Goal: Task Accomplishment & Management: Manage account settings

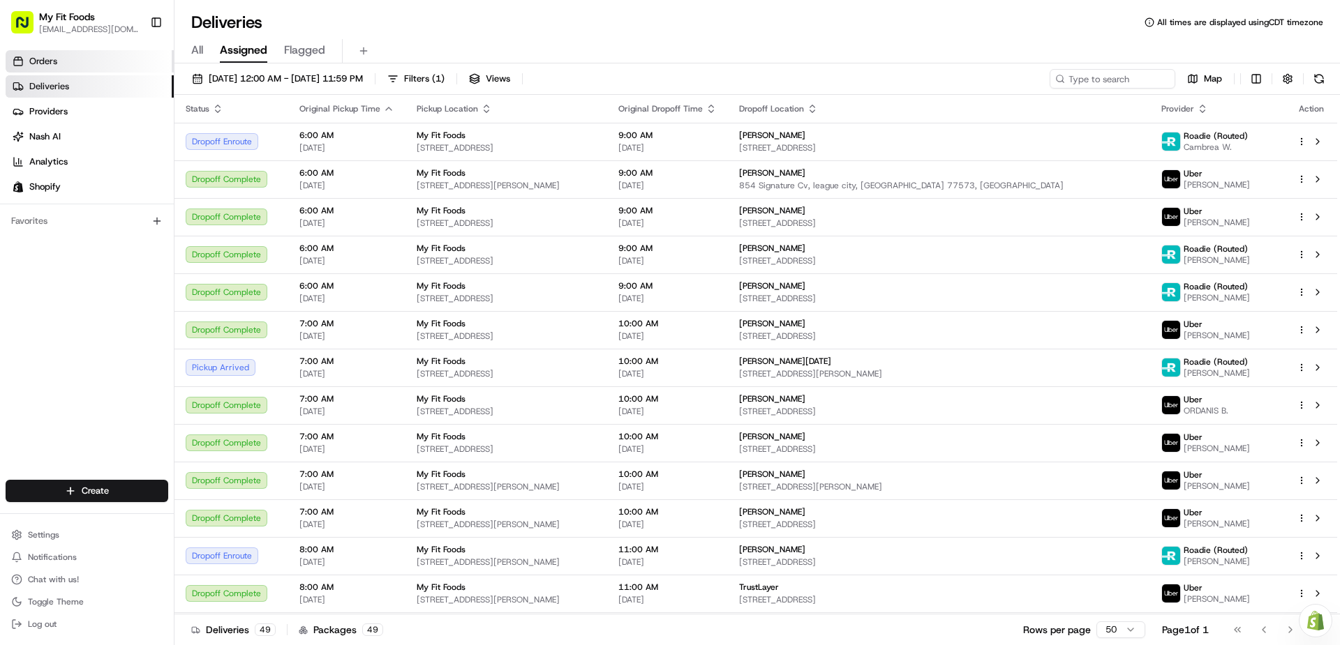
click at [93, 58] on link "Orders" at bounding box center [90, 61] width 168 height 22
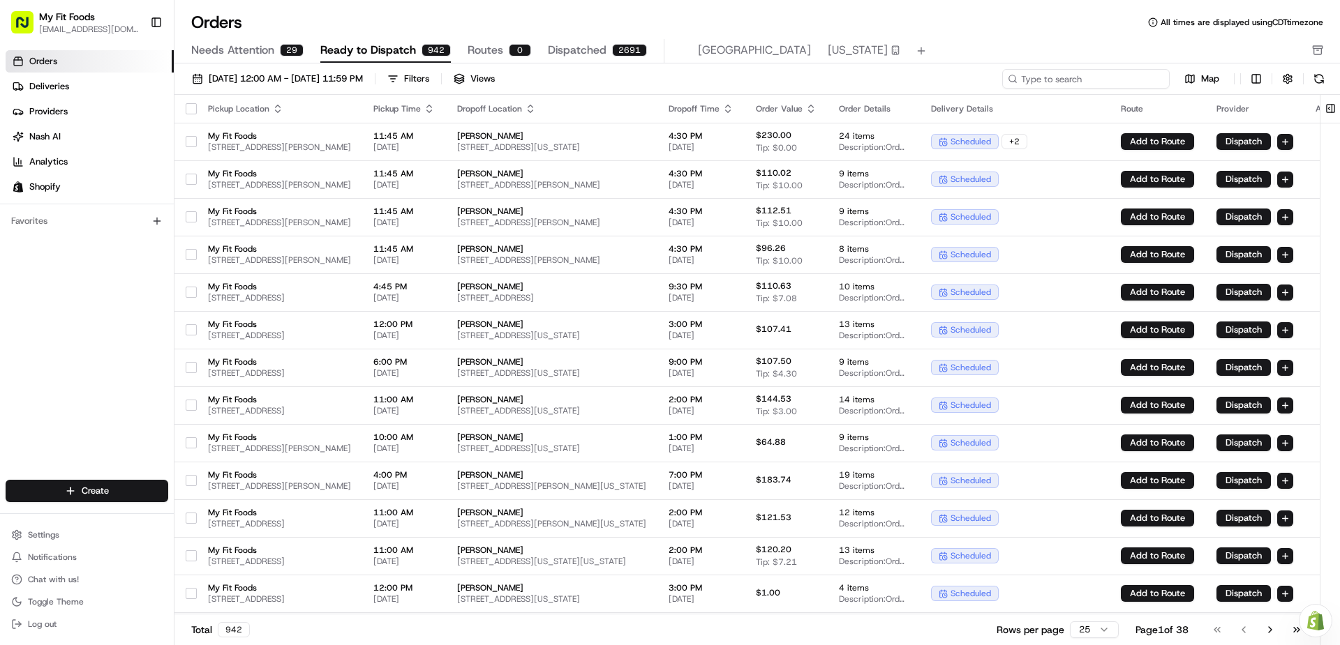
click at [1063, 83] on input at bounding box center [1085, 79] width 167 height 20
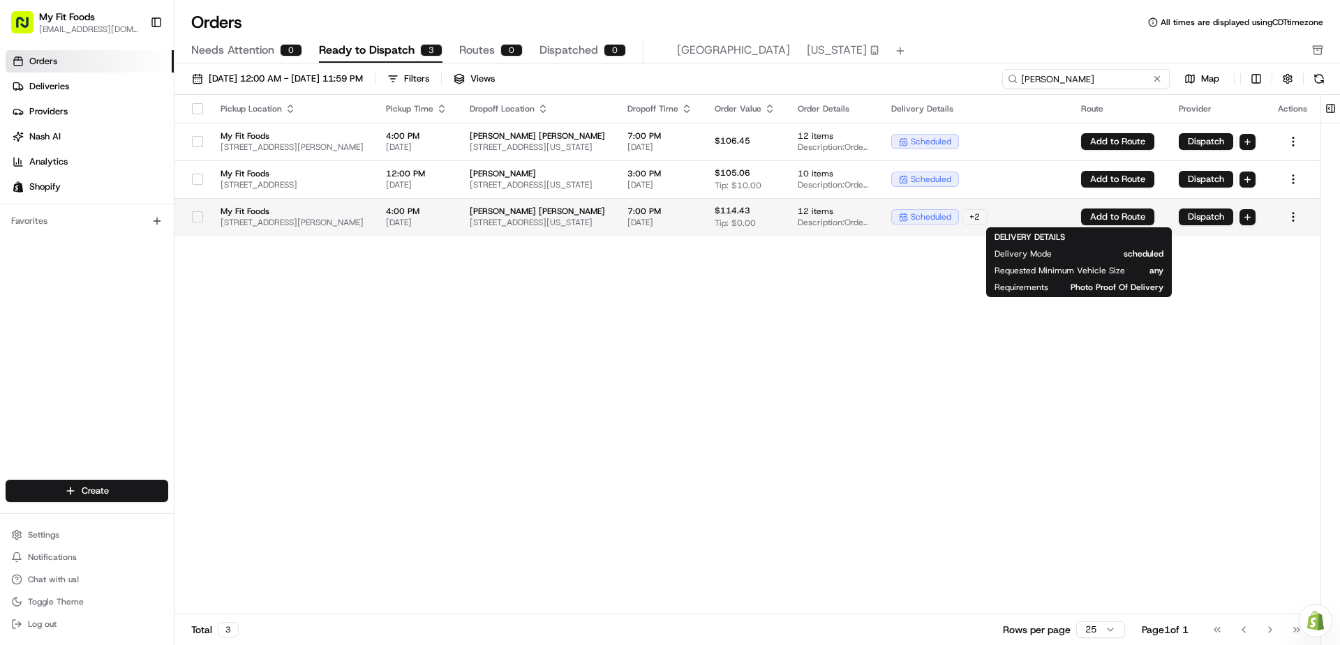
type input "[PERSON_NAME]"
click at [1058, 216] on div "scheduled + 2" at bounding box center [974, 216] width 167 height 15
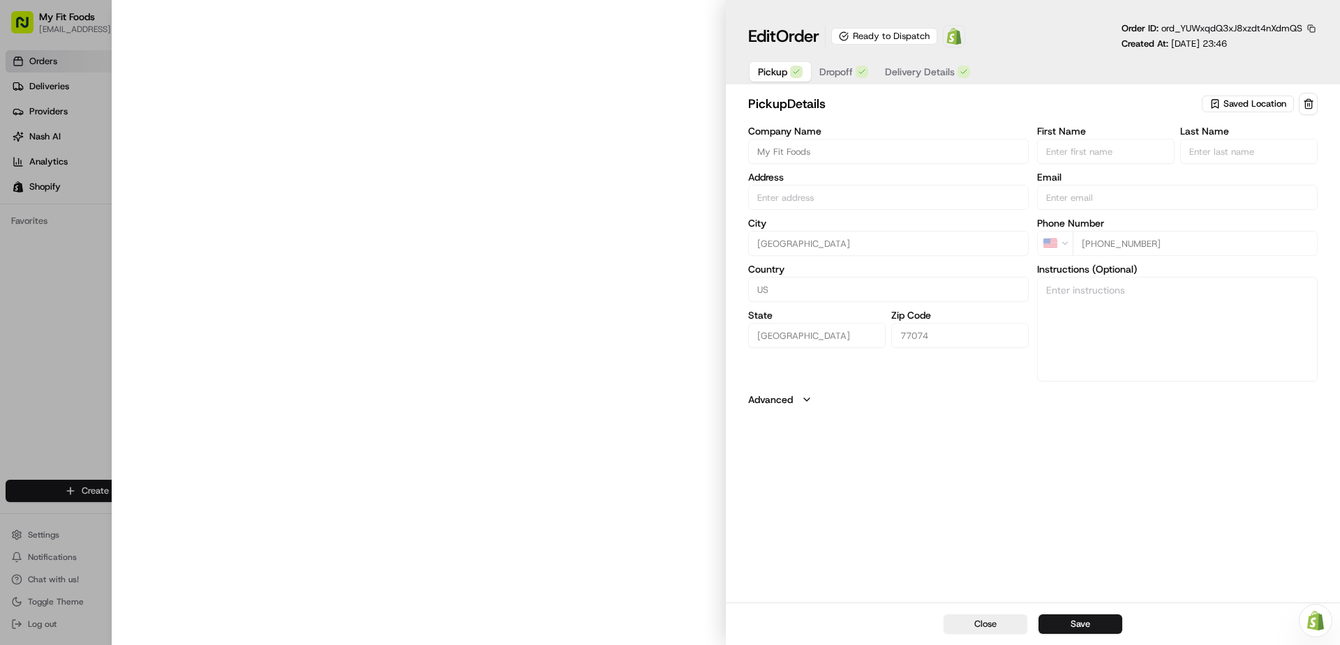
type input "[STREET_ADDRESS][PERSON_NAME]"
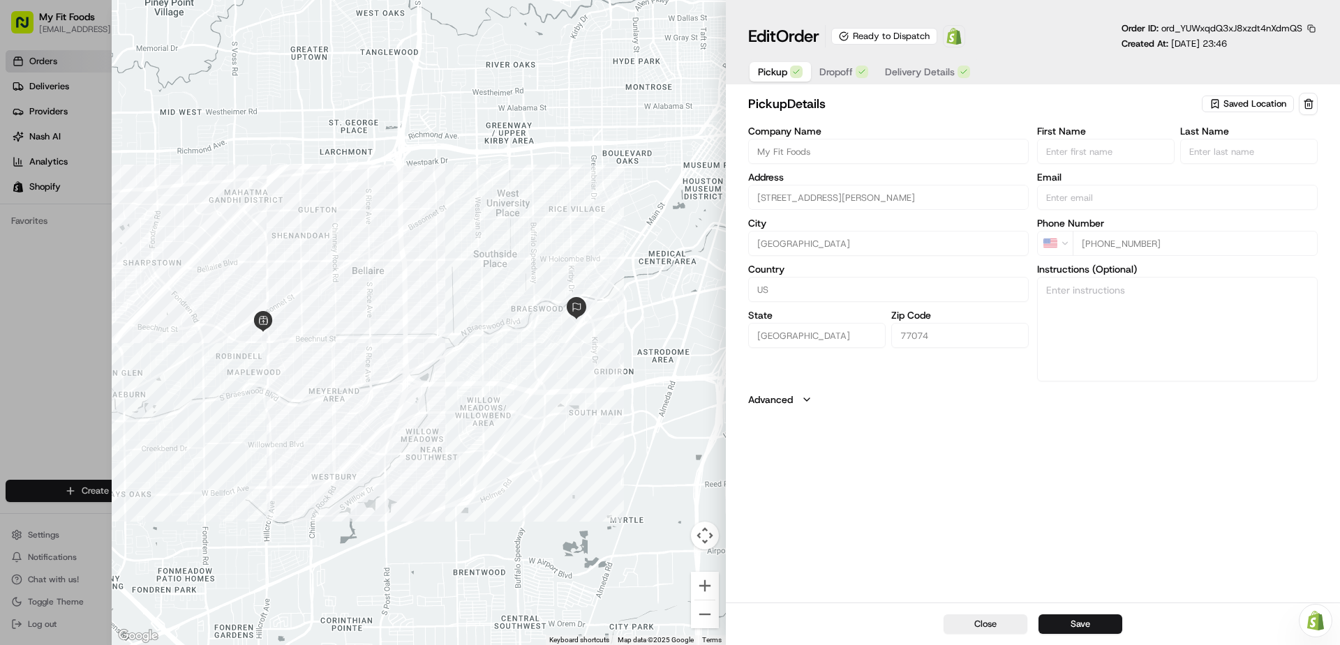
click at [1236, 99] on span "Saved Location" at bounding box center [1254, 104] width 63 height 13
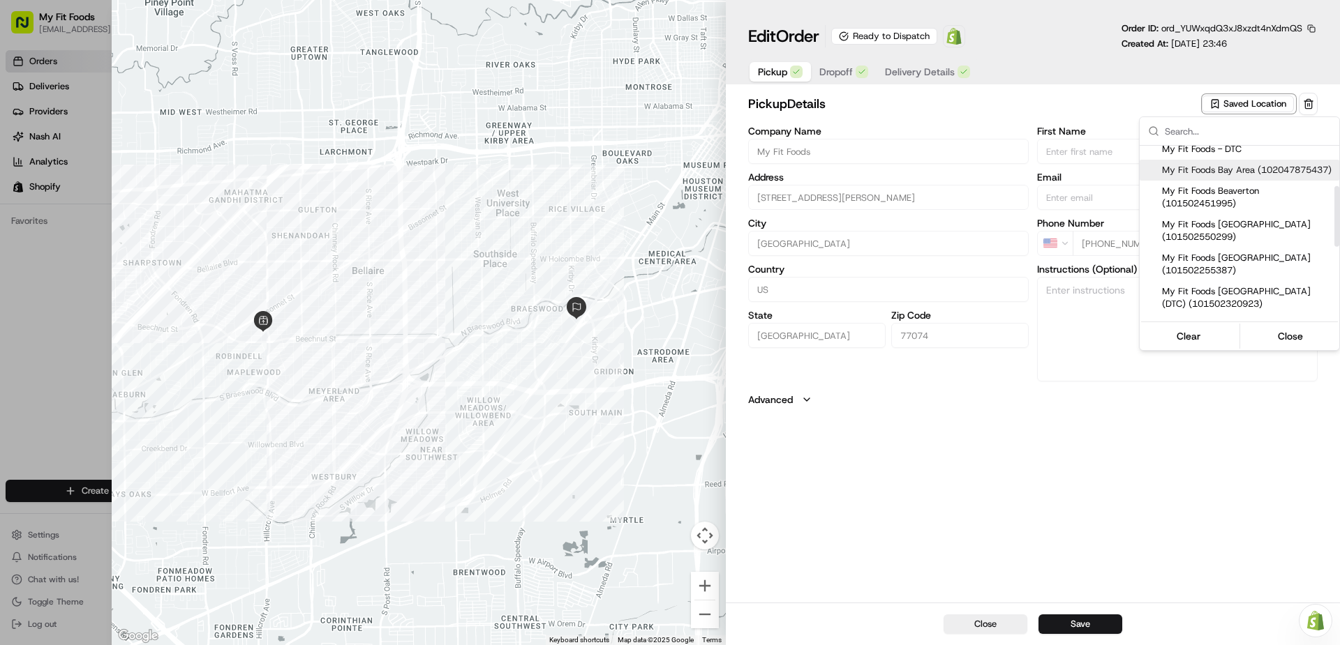
scroll to position [140, 0]
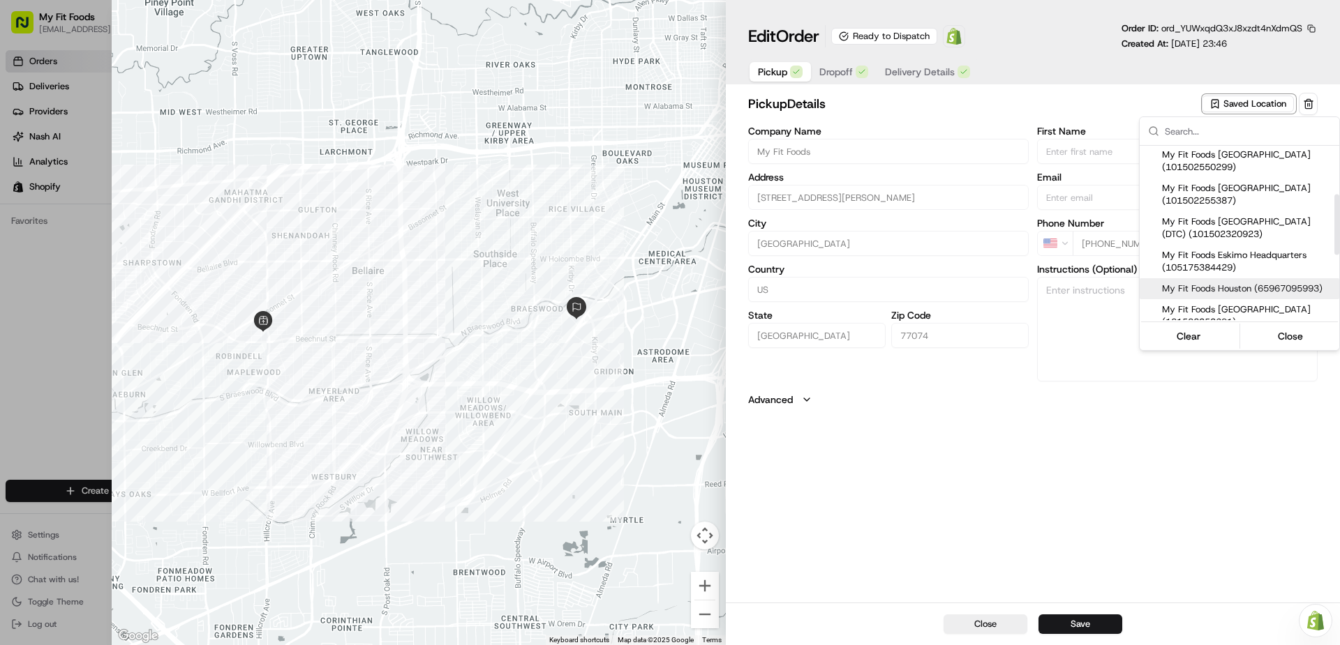
click at [1242, 295] on span "My Fit Foods Houston (65967095993)" at bounding box center [1248, 289] width 172 height 13
type input "My Fit Foods Houston"
type input "[STREET_ADDRESS]"
type input "77027"
type input "[PHONE_NUMBER]"
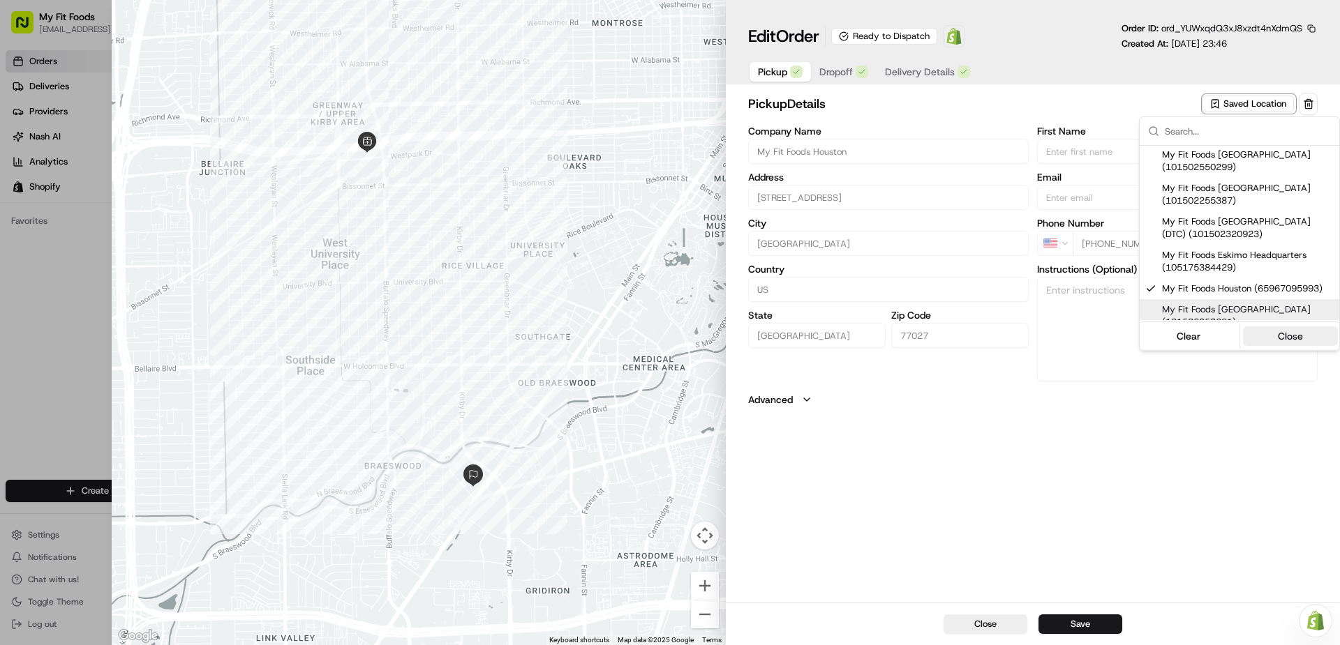
click at [1270, 340] on button "Close" at bounding box center [1291, 337] width 96 height 20
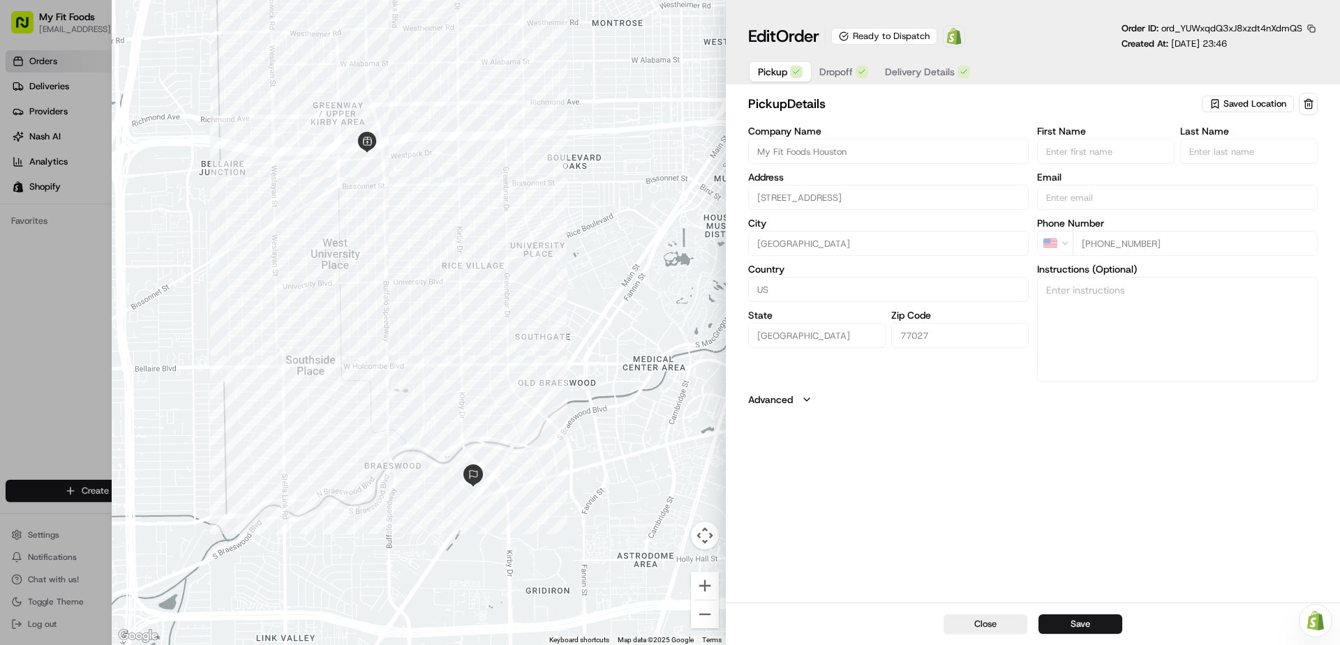
click at [850, 77] on span "Dropoff" at bounding box center [835, 72] width 33 height 14
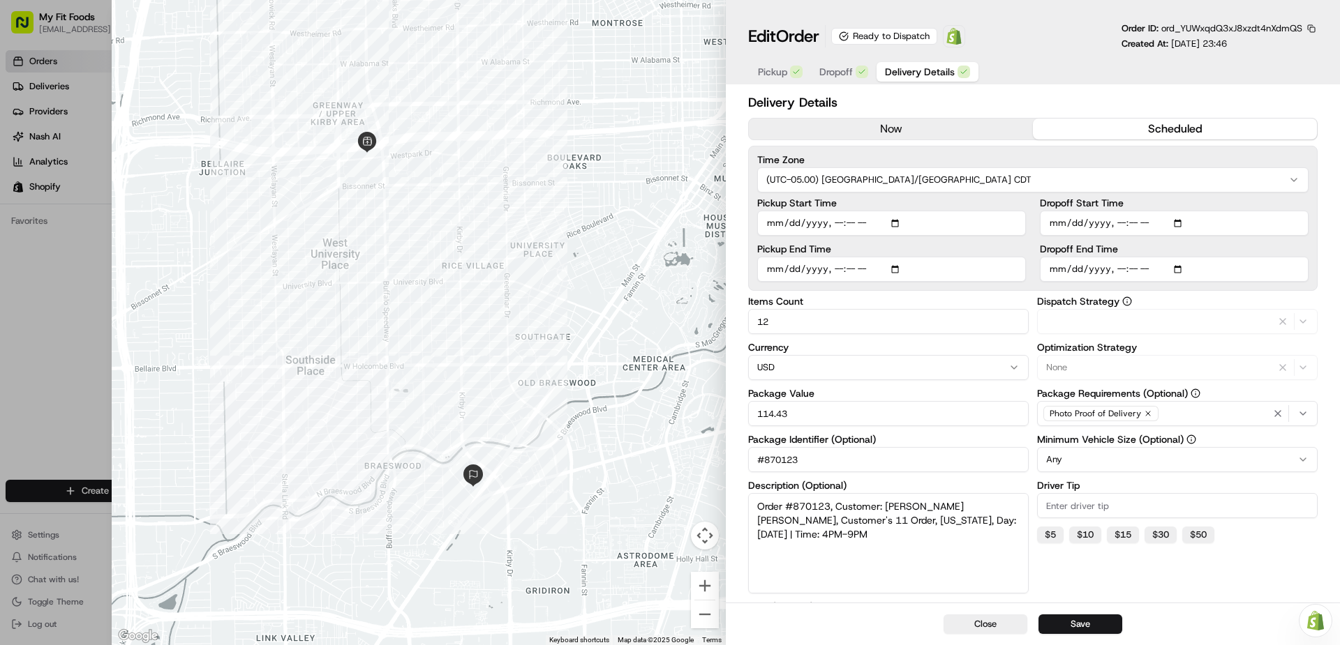
click at [911, 70] on span "Delivery Details" at bounding box center [920, 72] width 70 height 14
click at [1156, 125] on button "scheduled" at bounding box center [1175, 129] width 284 height 21
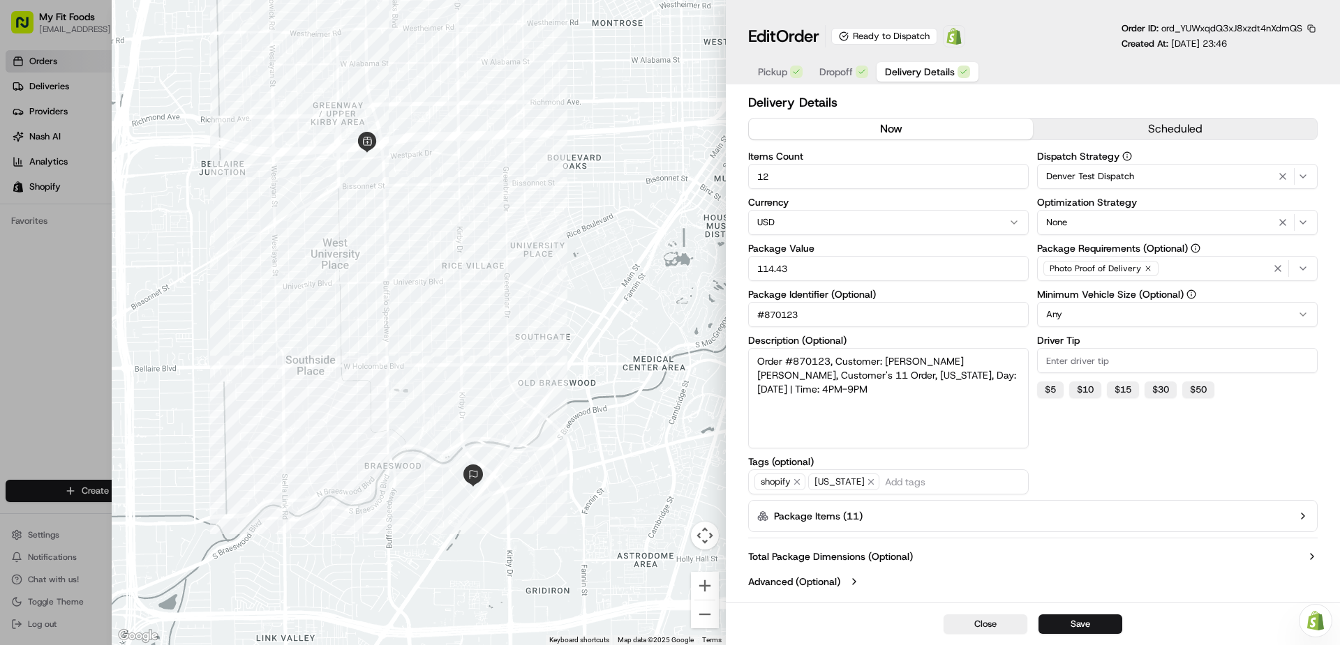
click at [989, 128] on button "now" at bounding box center [891, 129] width 284 height 21
click at [1117, 117] on div "Delivery Details now scheduled Items Count 12 Currency USD Package Value 114.43…" at bounding box center [1032, 344] width 569 height 502
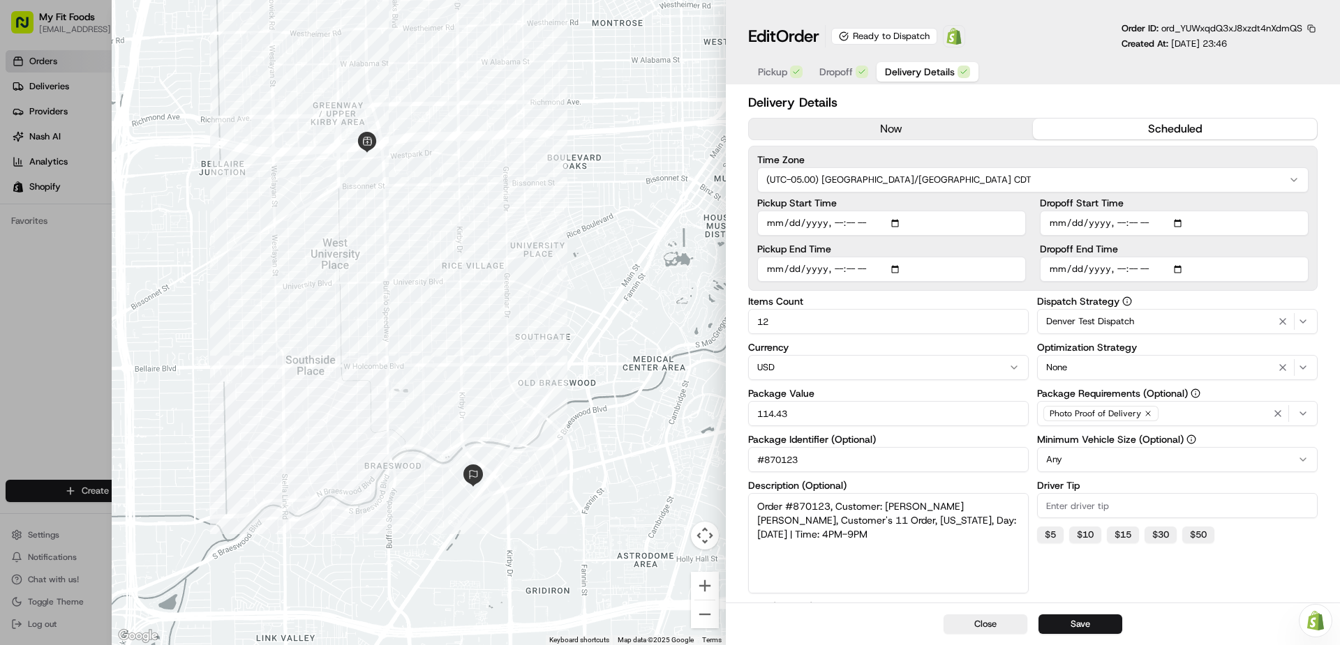
click at [1127, 130] on button "scheduled" at bounding box center [1175, 129] width 284 height 21
click at [1089, 625] on button "Save" at bounding box center [1080, 625] width 84 height 20
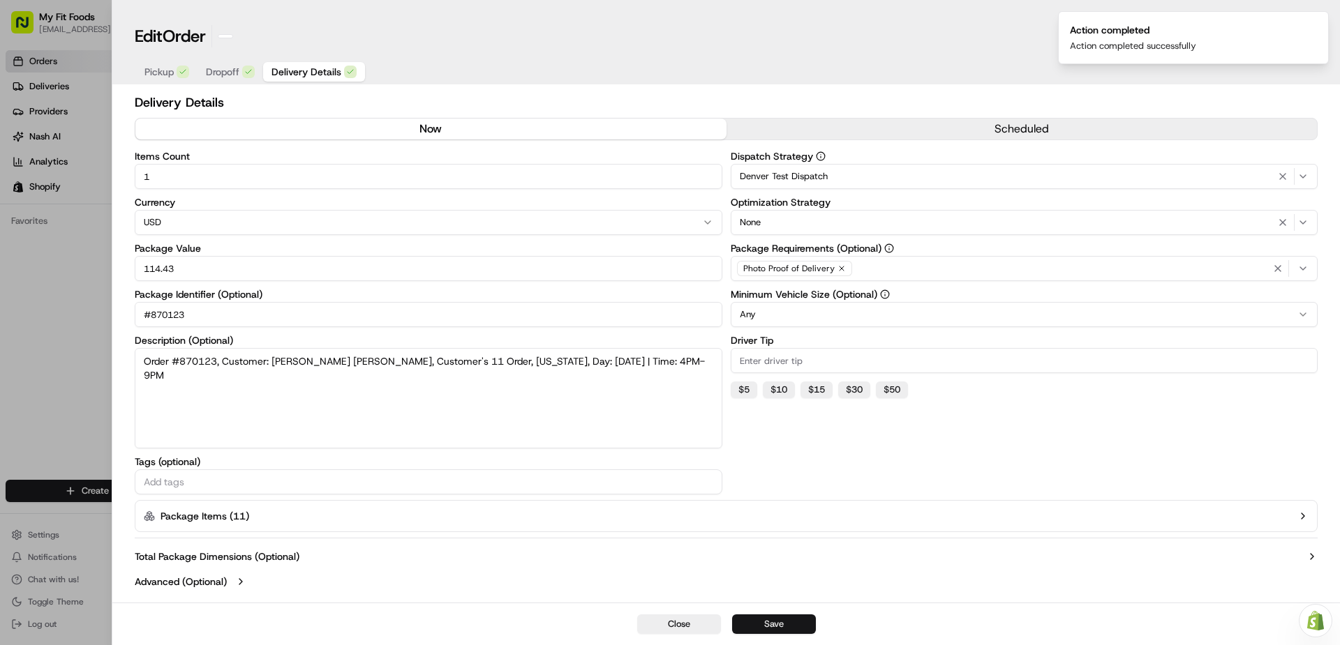
type input "1"
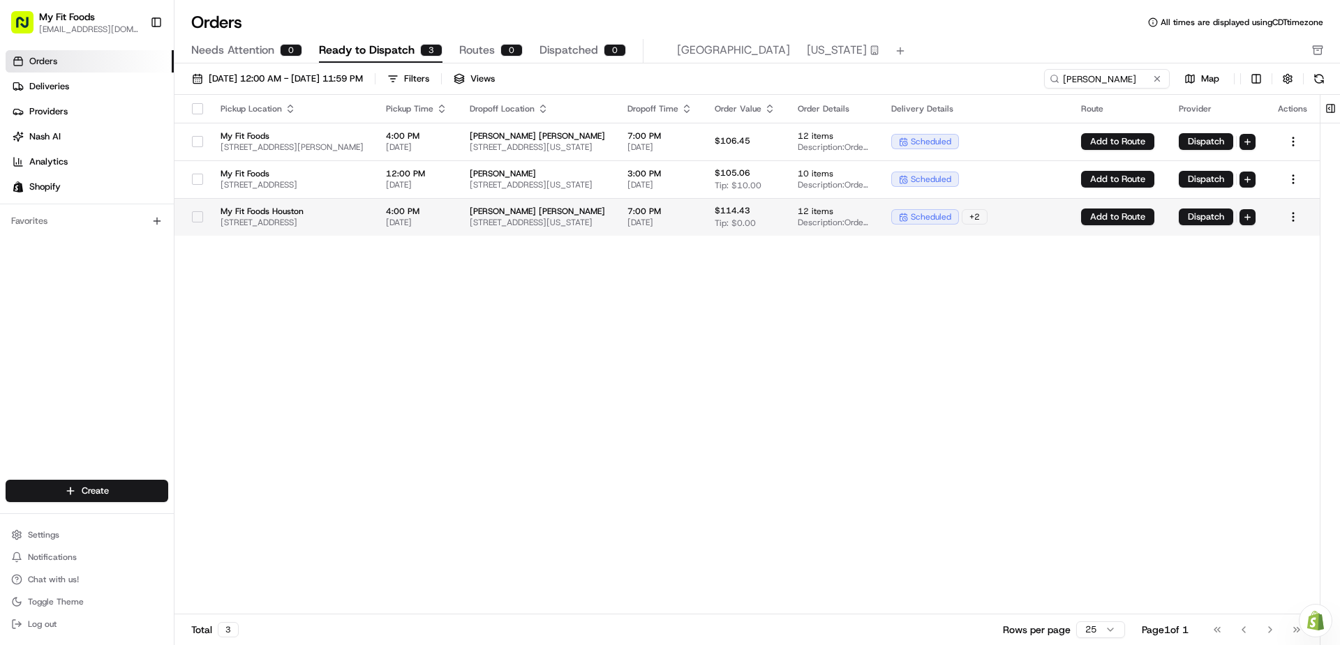
click at [196, 216] on button "button" at bounding box center [197, 216] width 11 height 11
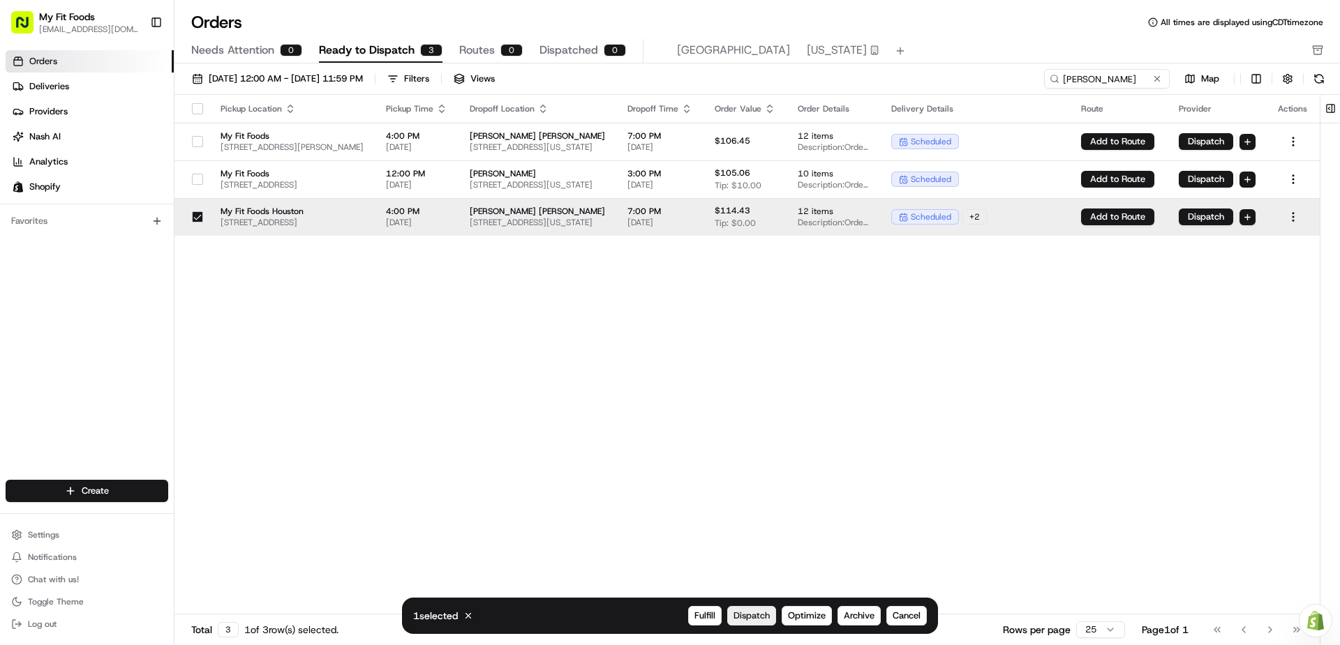
click at [757, 615] on span "Dispatch" at bounding box center [751, 616] width 36 height 13
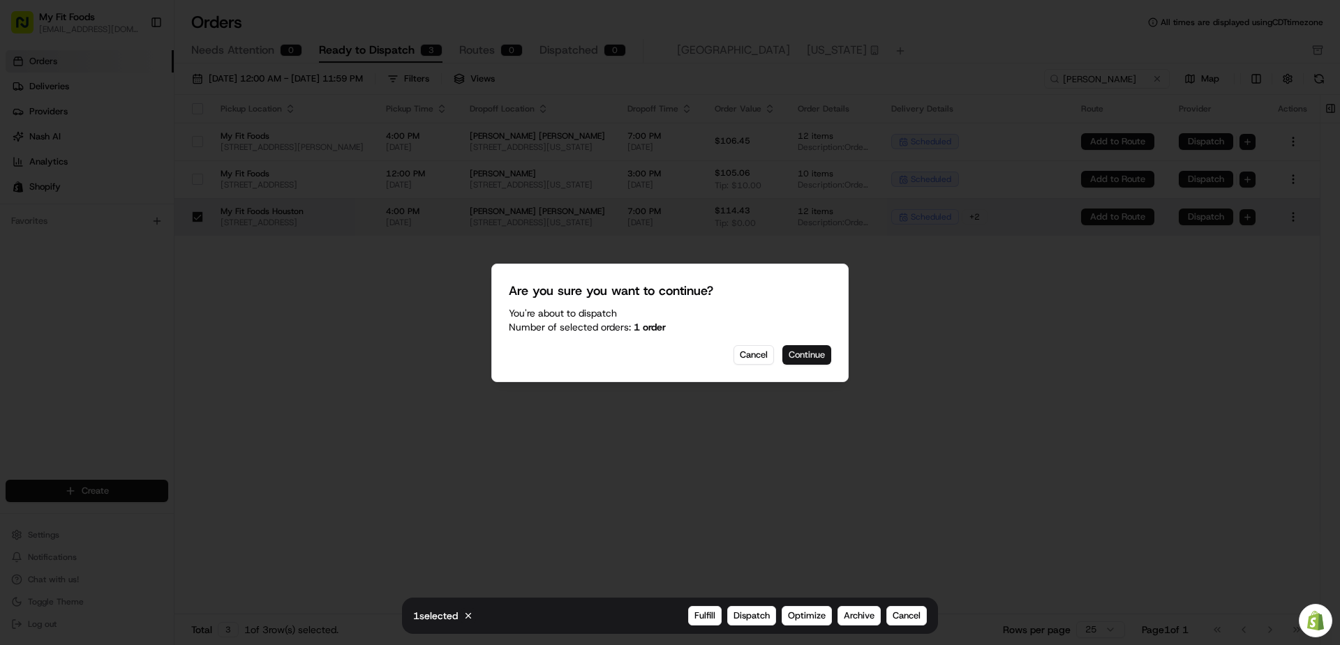
click at [817, 355] on button "Continue" at bounding box center [806, 355] width 49 height 20
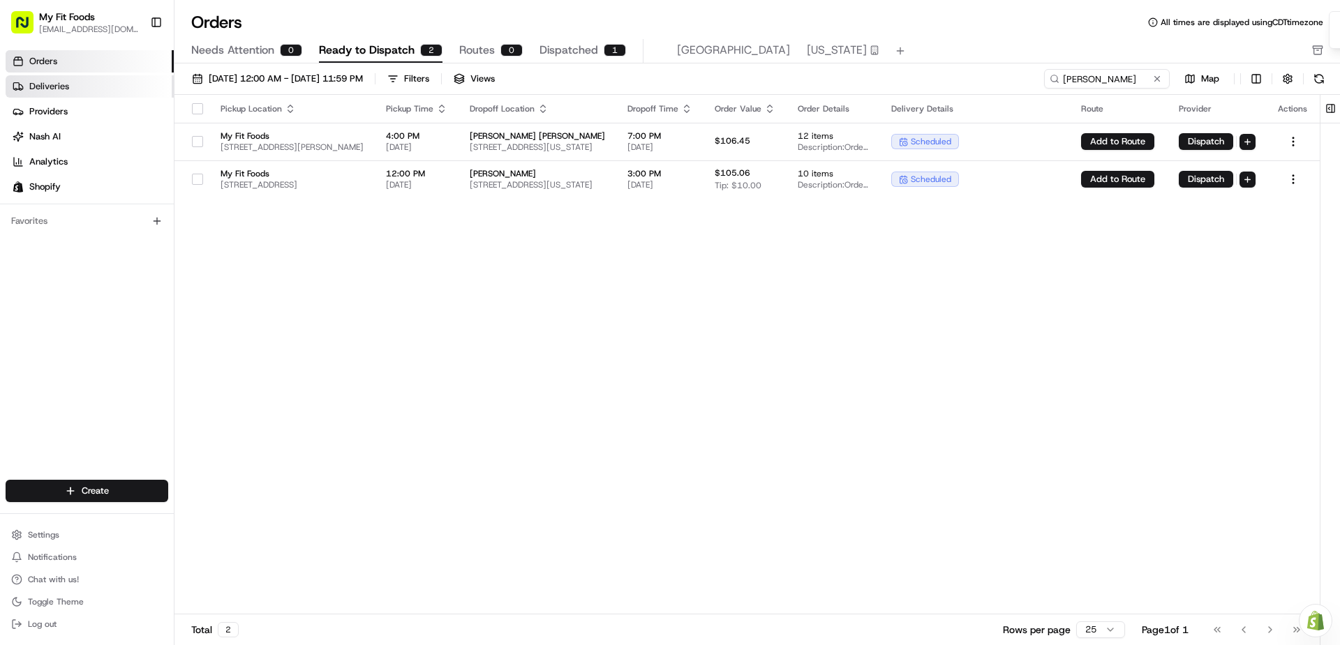
click at [87, 92] on link "Deliveries" at bounding box center [90, 86] width 168 height 22
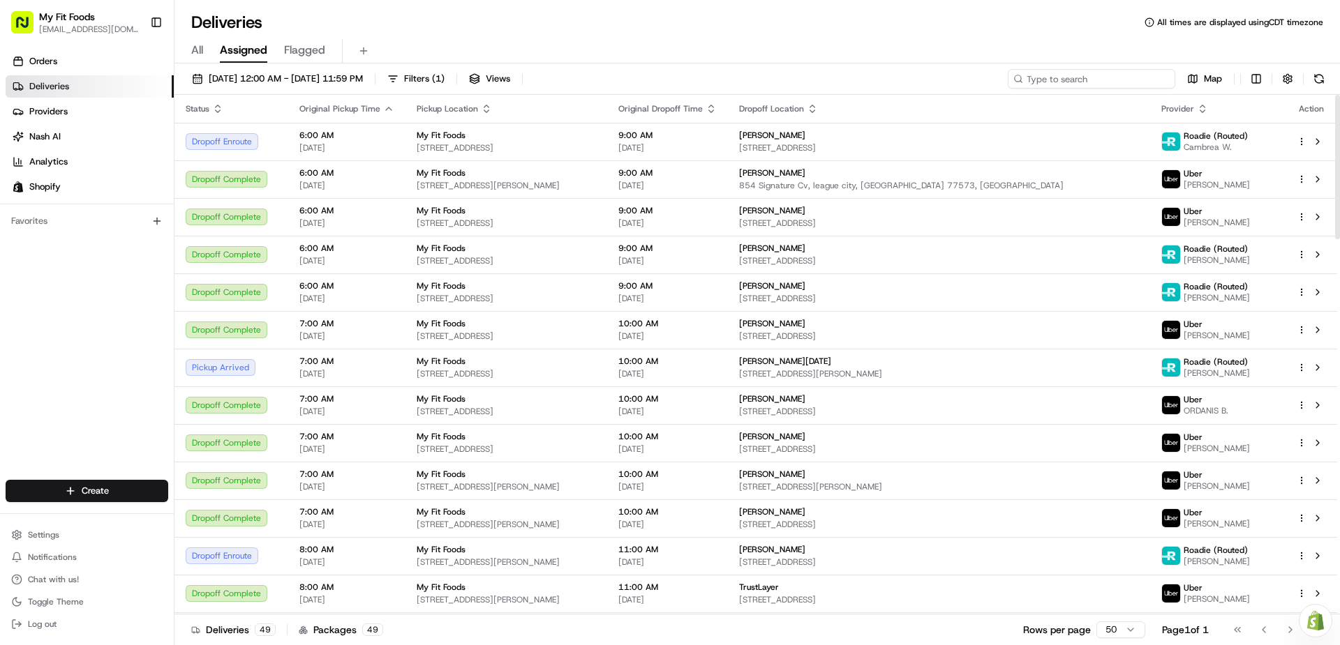
click at [1093, 77] on input at bounding box center [1090, 79] width 167 height 20
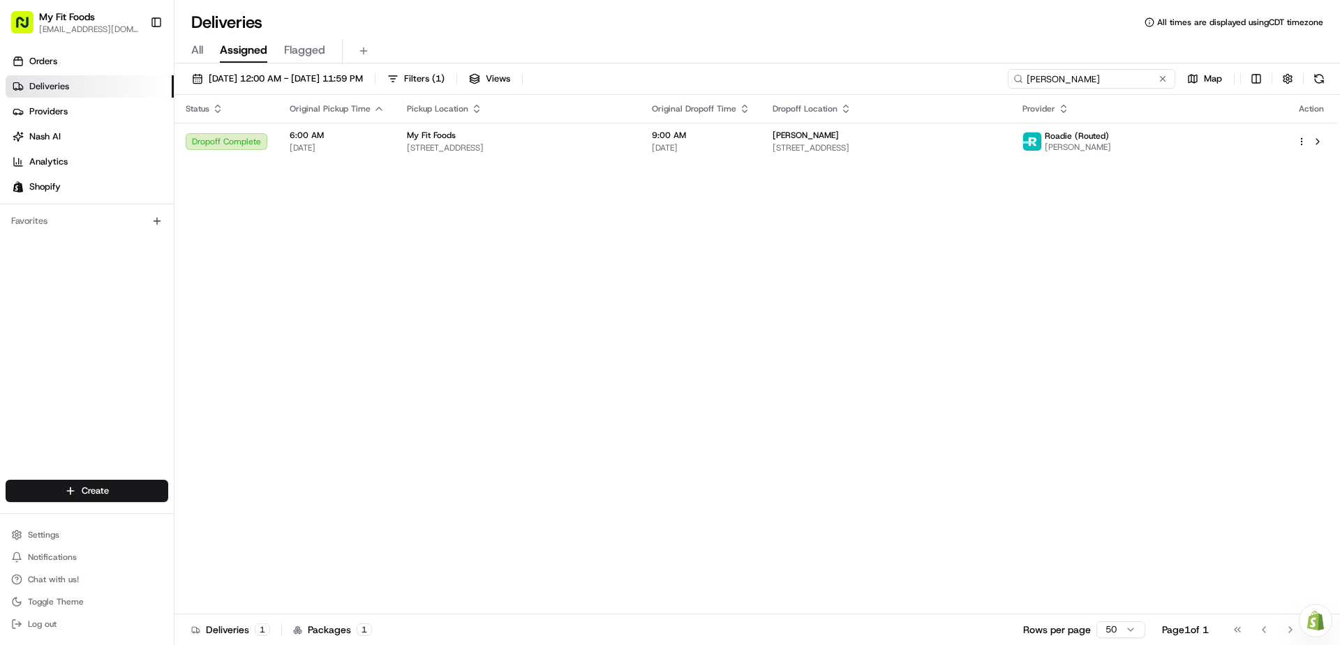
type input "[PERSON_NAME]"
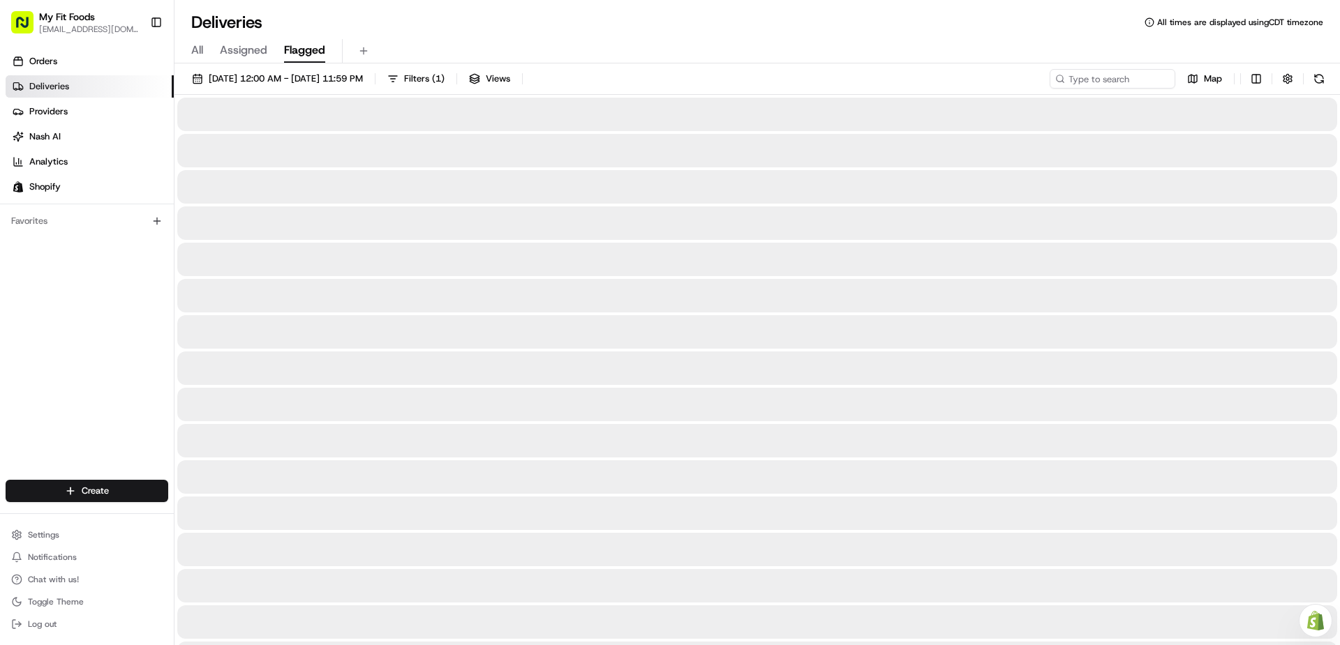
click at [289, 52] on span "Flagged" at bounding box center [304, 50] width 41 height 17
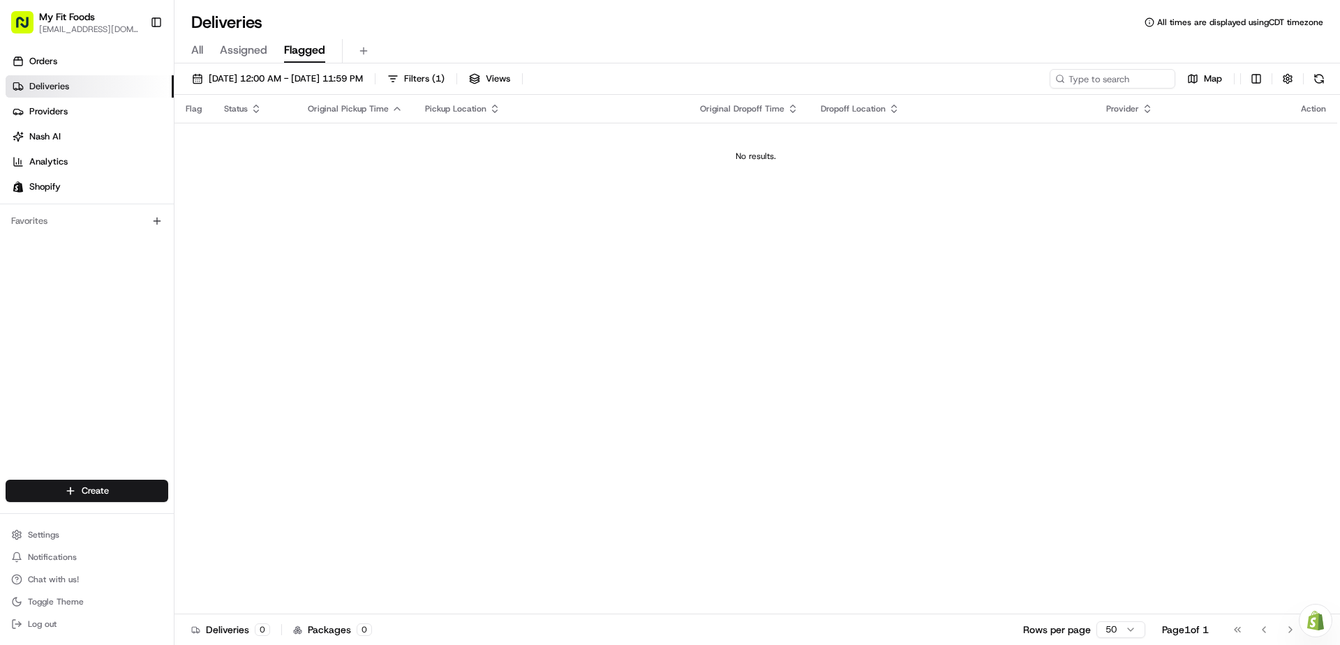
click at [200, 50] on span "All" at bounding box center [197, 50] width 12 height 17
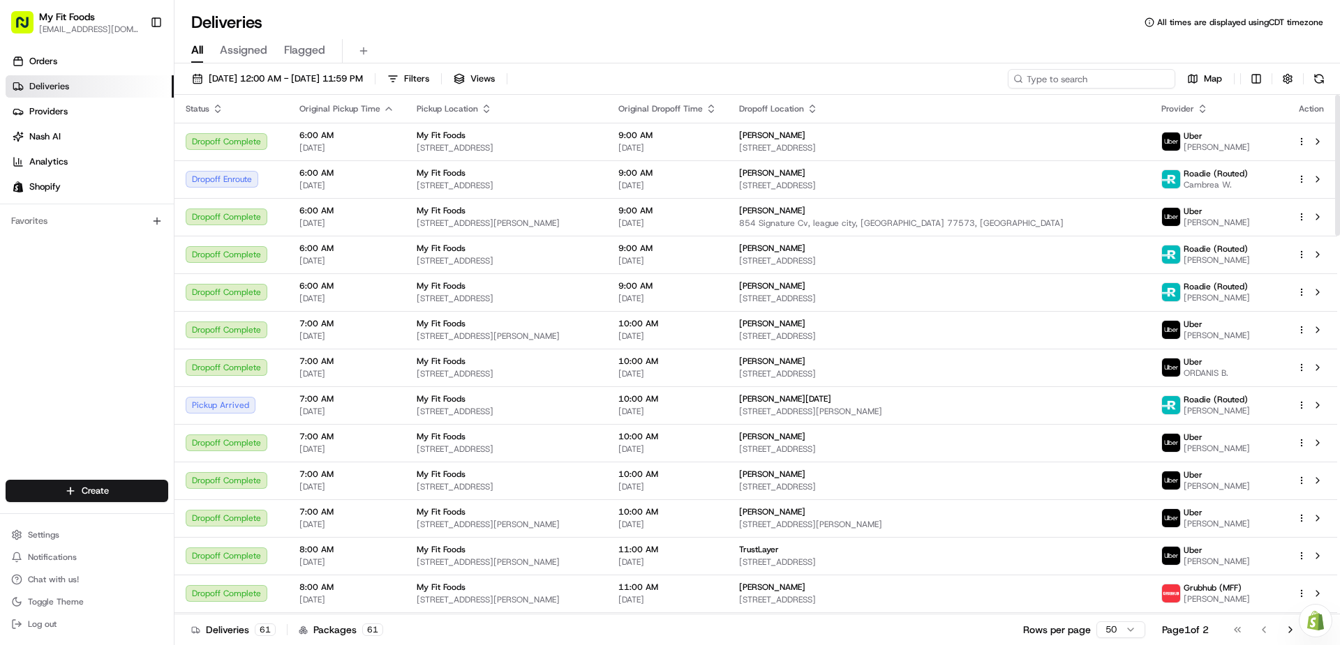
click at [1085, 80] on input at bounding box center [1090, 79] width 167 height 20
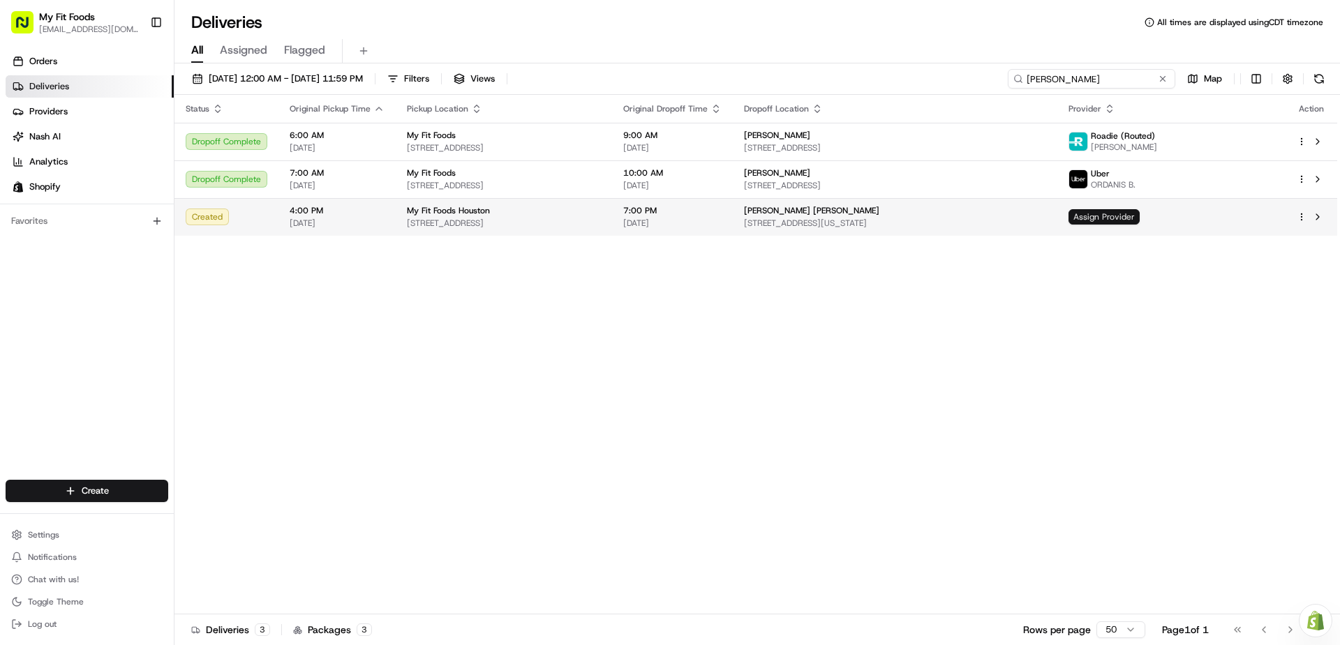
type input "[PERSON_NAME]"
click at [1139, 209] on span "Assign Provider" at bounding box center [1103, 216] width 71 height 15
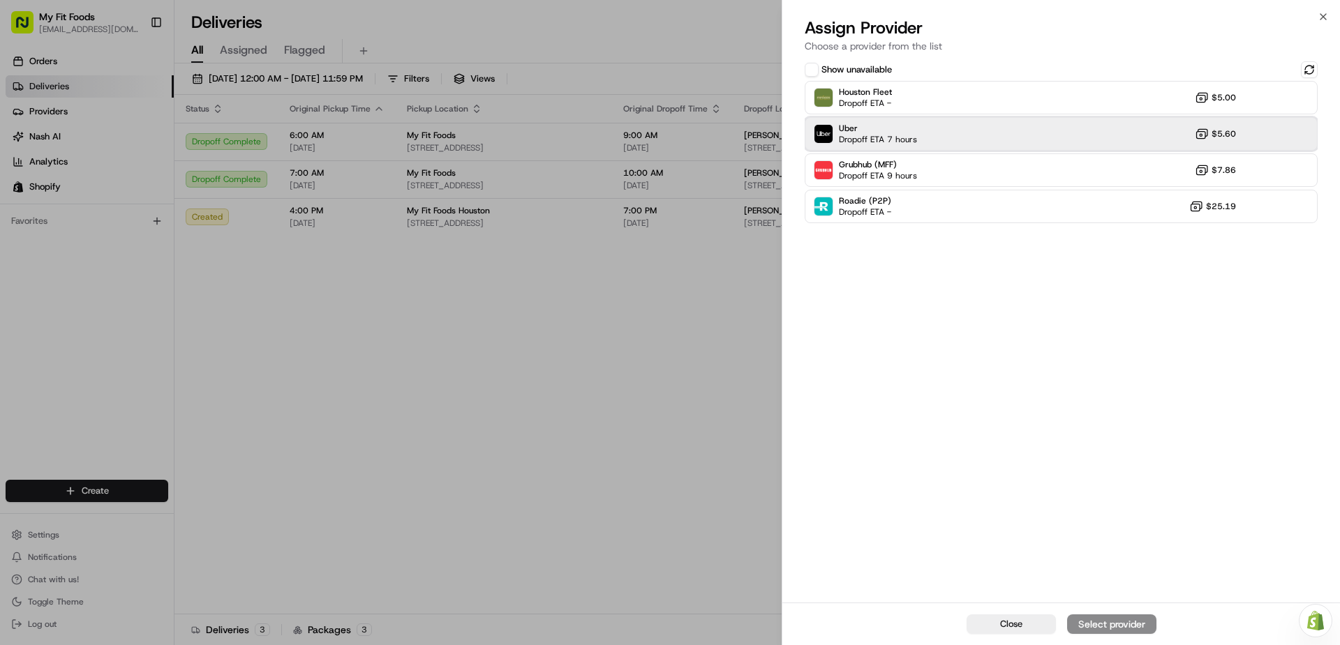
click at [1063, 143] on div "Uber Dropoff ETA 7 hours $5.60" at bounding box center [1060, 133] width 513 height 33
click at [1139, 626] on div "Assign Provider" at bounding box center [1111, 624] width 68 height 14
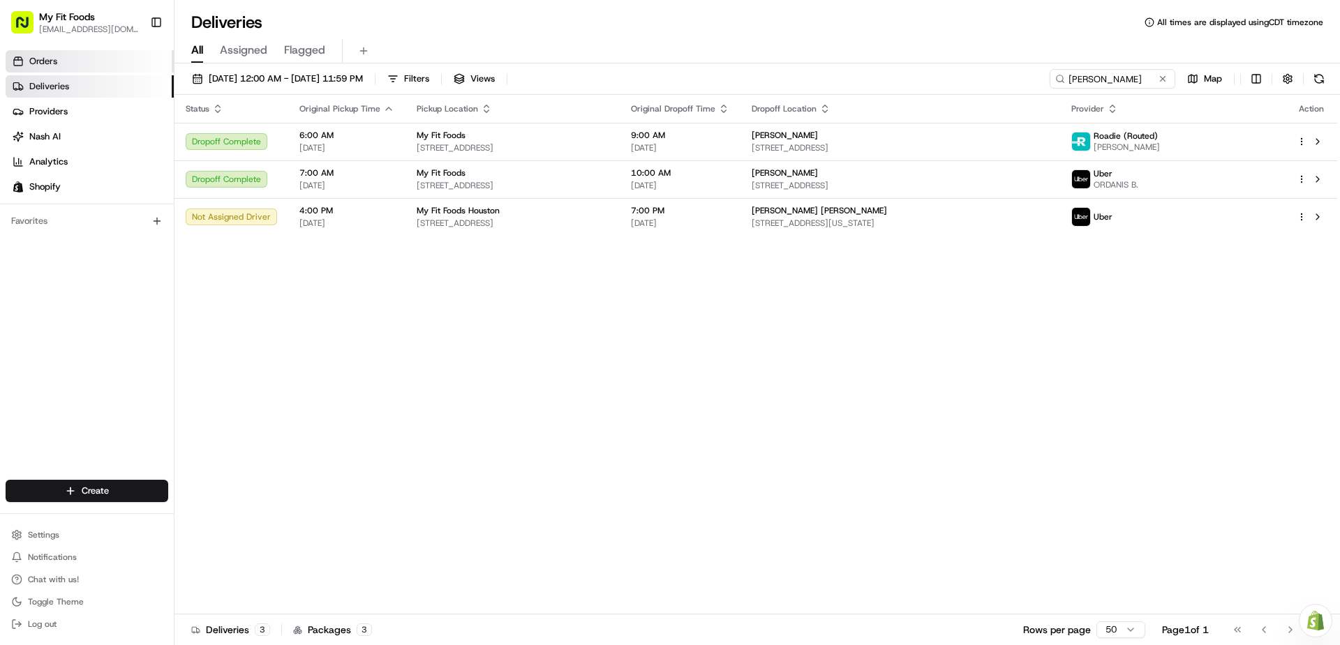
click at [78, 57] on link "Orders" at bounding box center [90, 61] width 168 height 22
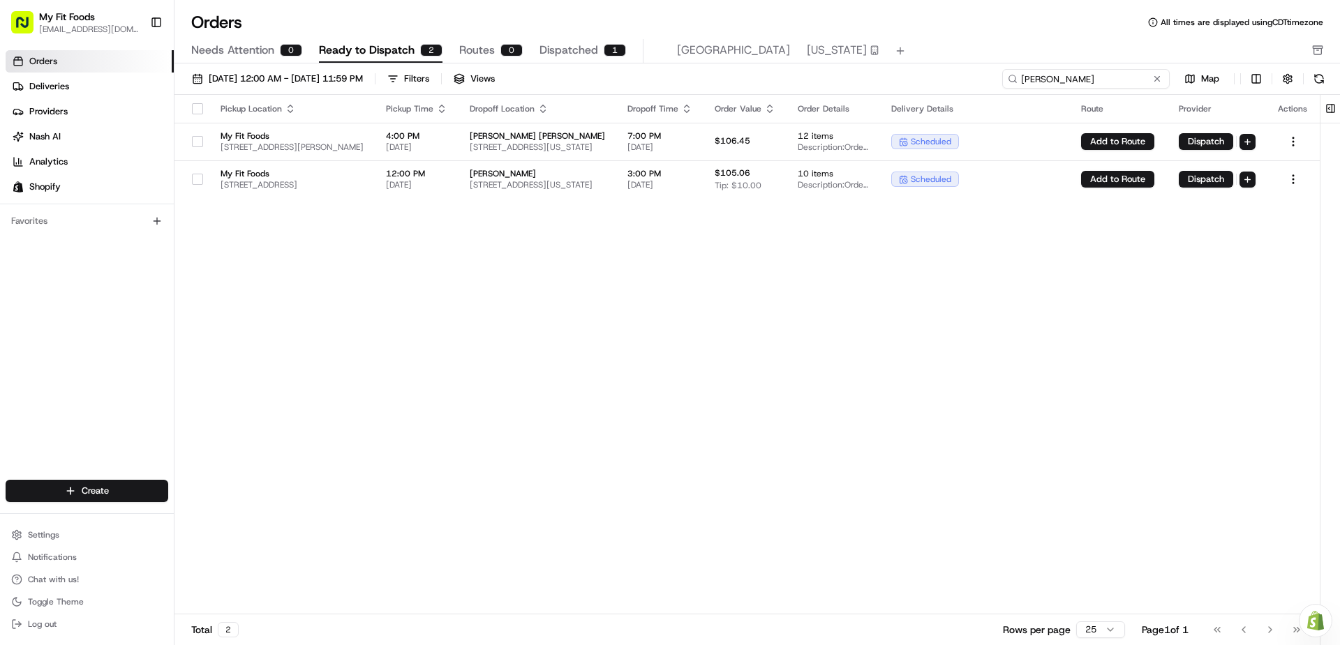
click at [1122, 79] on input "[PERSON_NAME]" at bounding box center [1085, 79] width 167 height 20
click at [1099, 76] on input "[PERSON_NAME]" at bounding box center [1085, 79] width 167 height 20
click at [1095, 80] on input "[PERSON_NAME]" at bounding box center [1085, 79] width 167 height 20
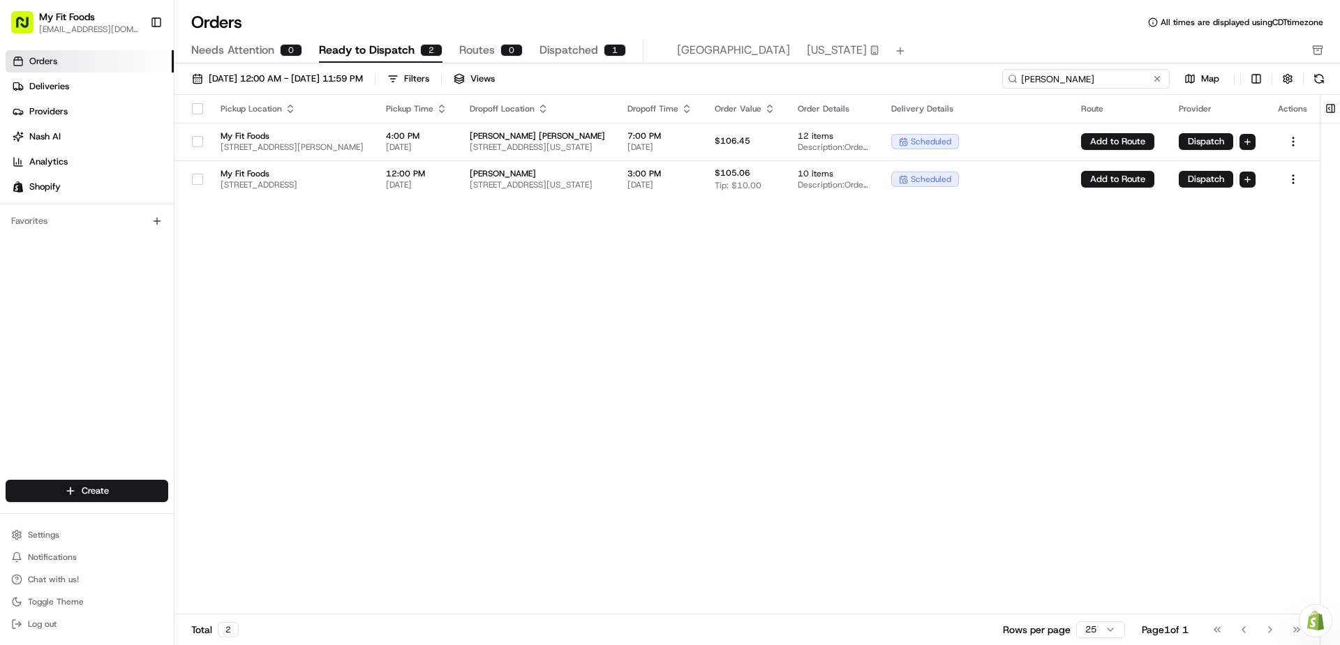
click at [1095, 80] on input "[PERSON_NAME]" at bounding box center [1085, 79] width 167 height 20
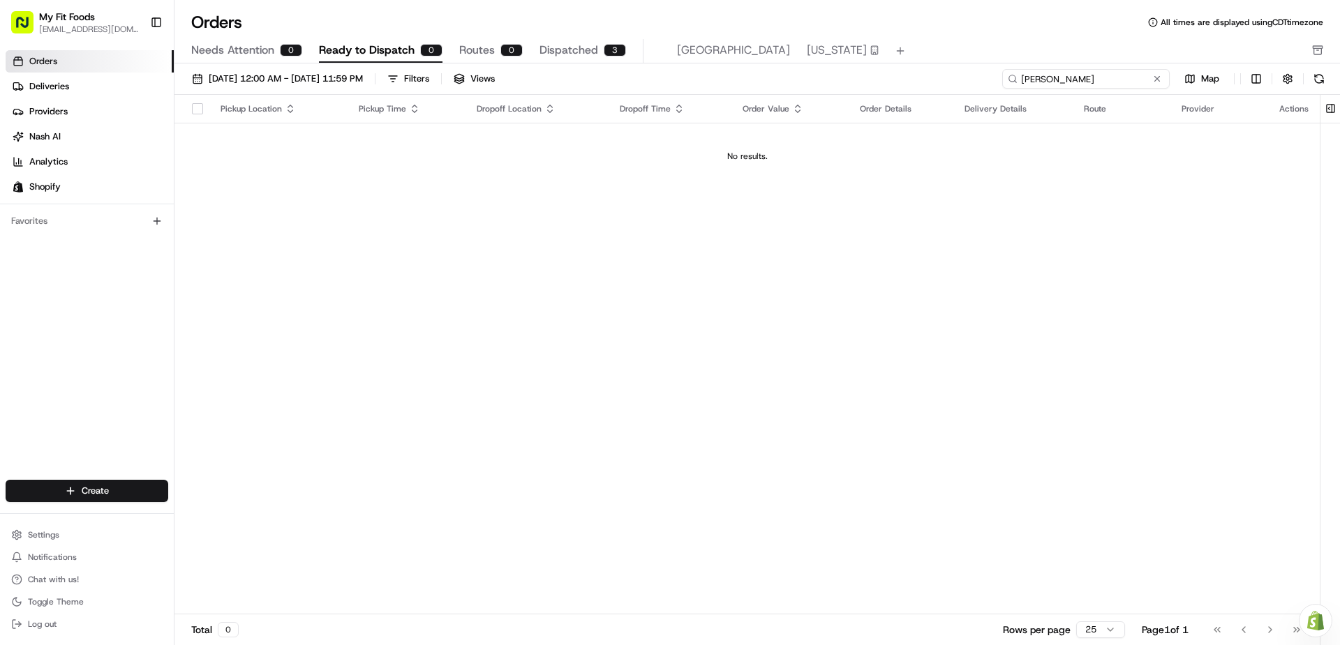
type input "[PERSON_NAME]"
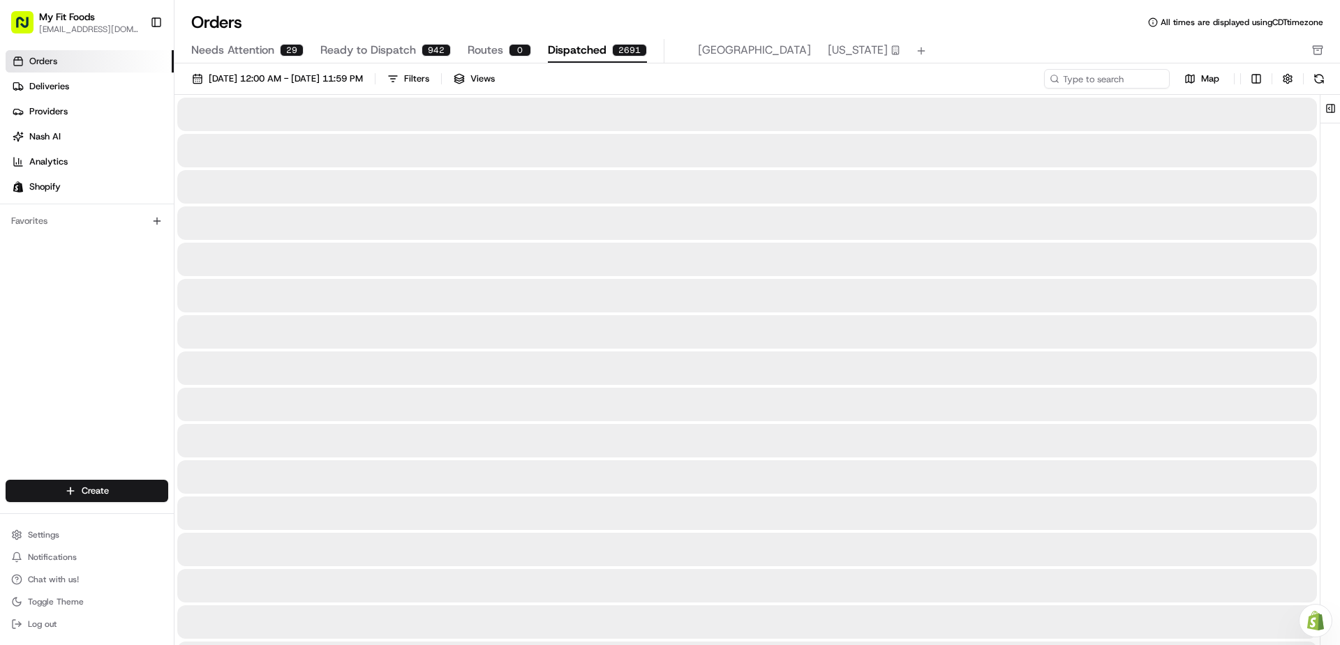
click at [560, 54] on span "Dispatched" at bounding box center [577, 50] width 59 height 17
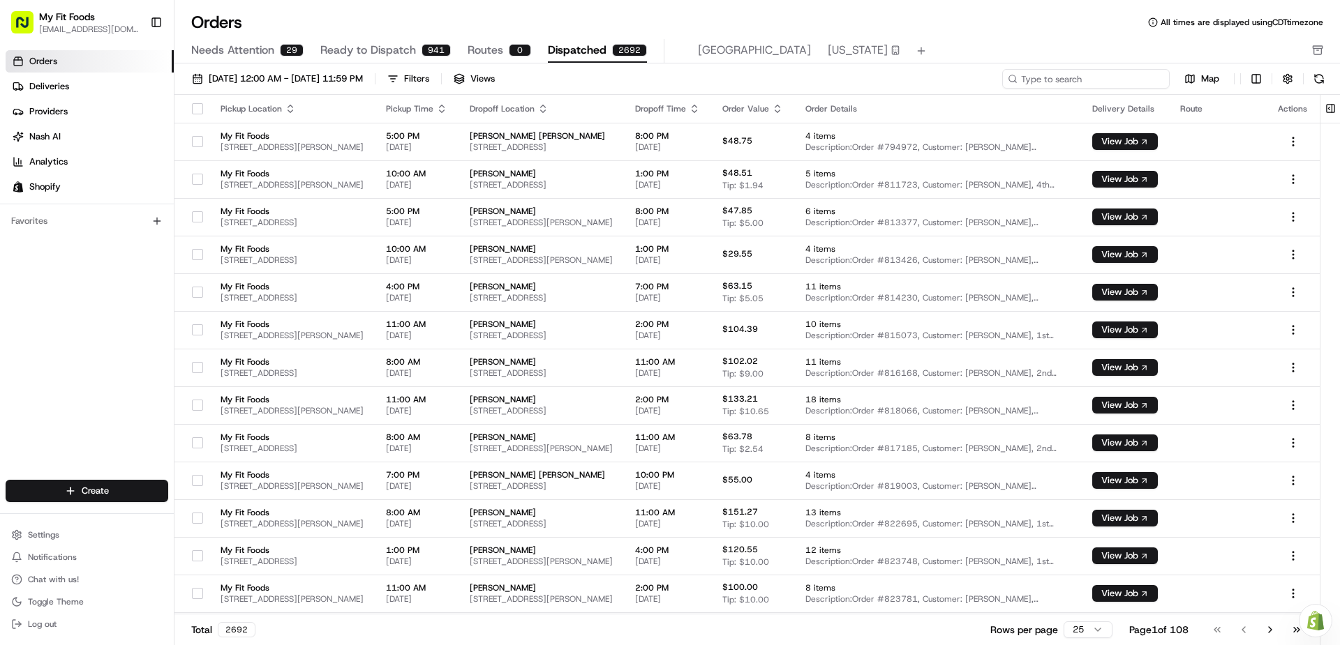
click at [1076, 75] on input at bounding box center [1085, 79] width 167 height 20
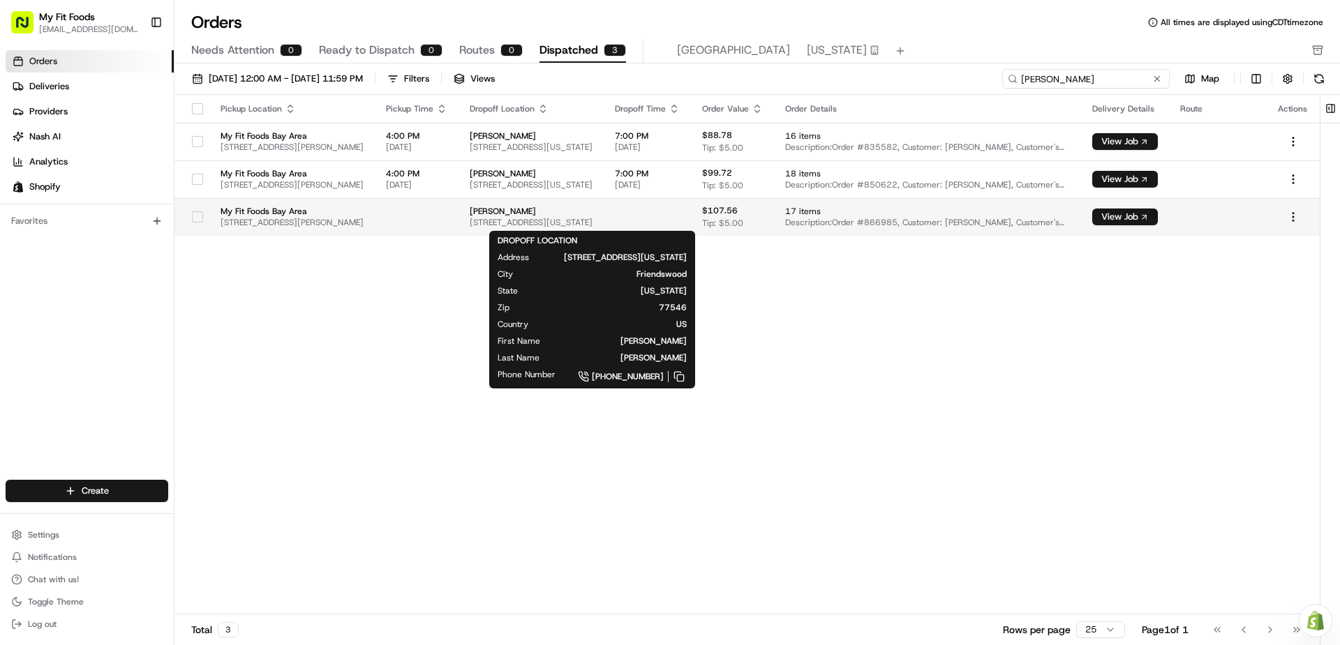
type input "[PERSON_NAME]"
click at [592, 213] on span "[PERSON_NAME]" at bounding box center [531, 211] width 123 height 11
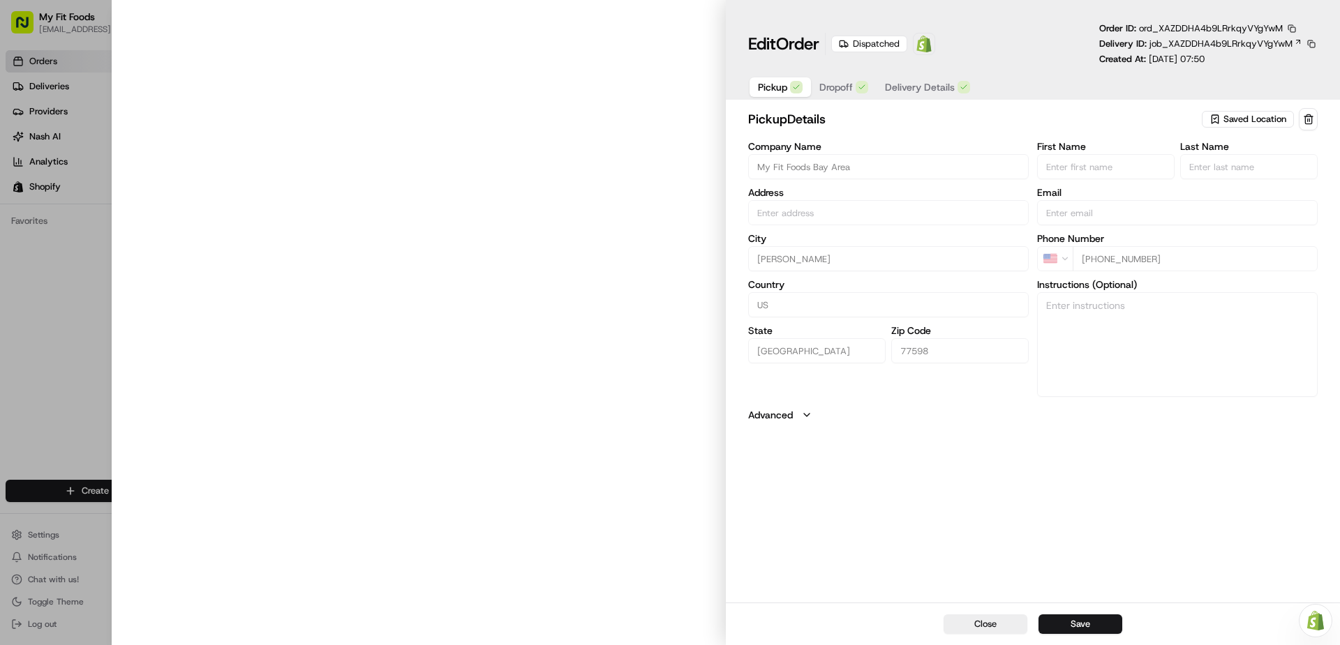
type input "[STREET_ADDRESS][PERSON_NAME]"
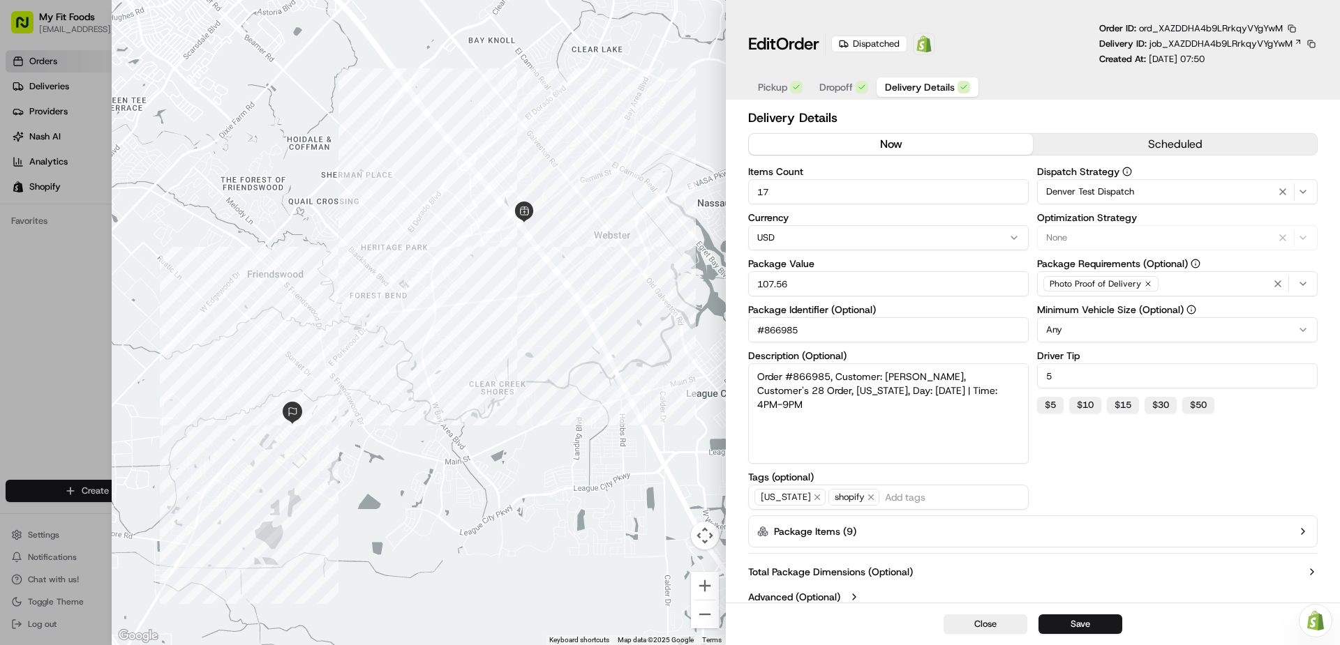
click at [919, 82] on span "Delivery Details" at bounding box center [920, 87] width 70 height 14
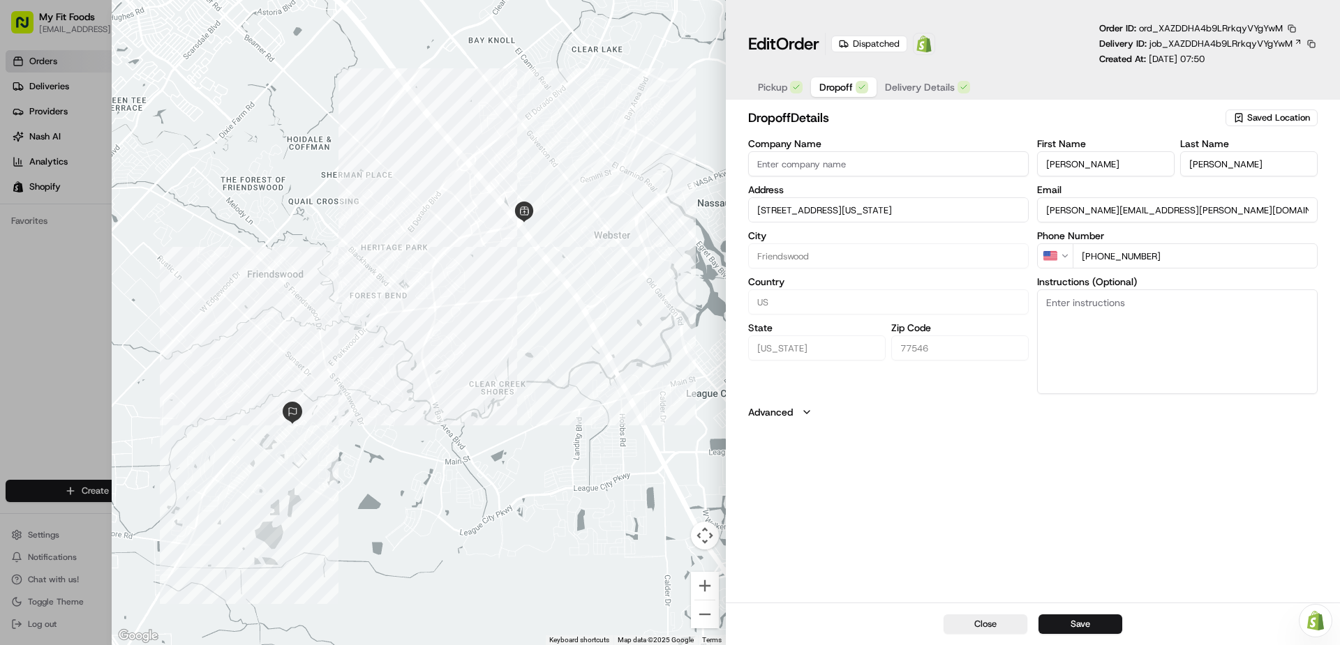
click at [841, 83] on span "Dropoff" at bounding box center [835, 87] width 33 height 14
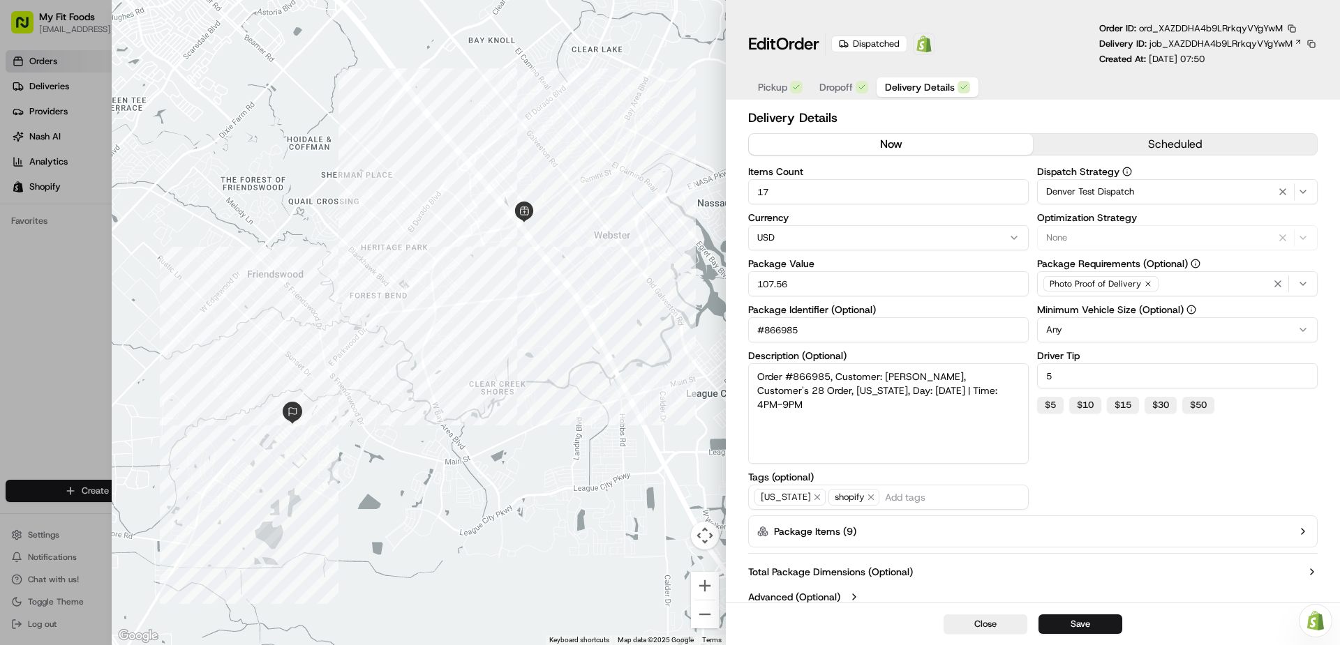
click at [891, 82] on span "Delivery Details" at bounding box center [920, 87] width 70 height 14
click at [321, 165] on div at bounding box center [419, 322] width 614 height 645
drag, startPoint x: 1012, startPoint y: 622, endPoint x: 855, endPoint y: 511, distance: 192.8
click at [1012, 622] on button "Close" at bounding box center [985, 625] width 84 height 20
type input "1"
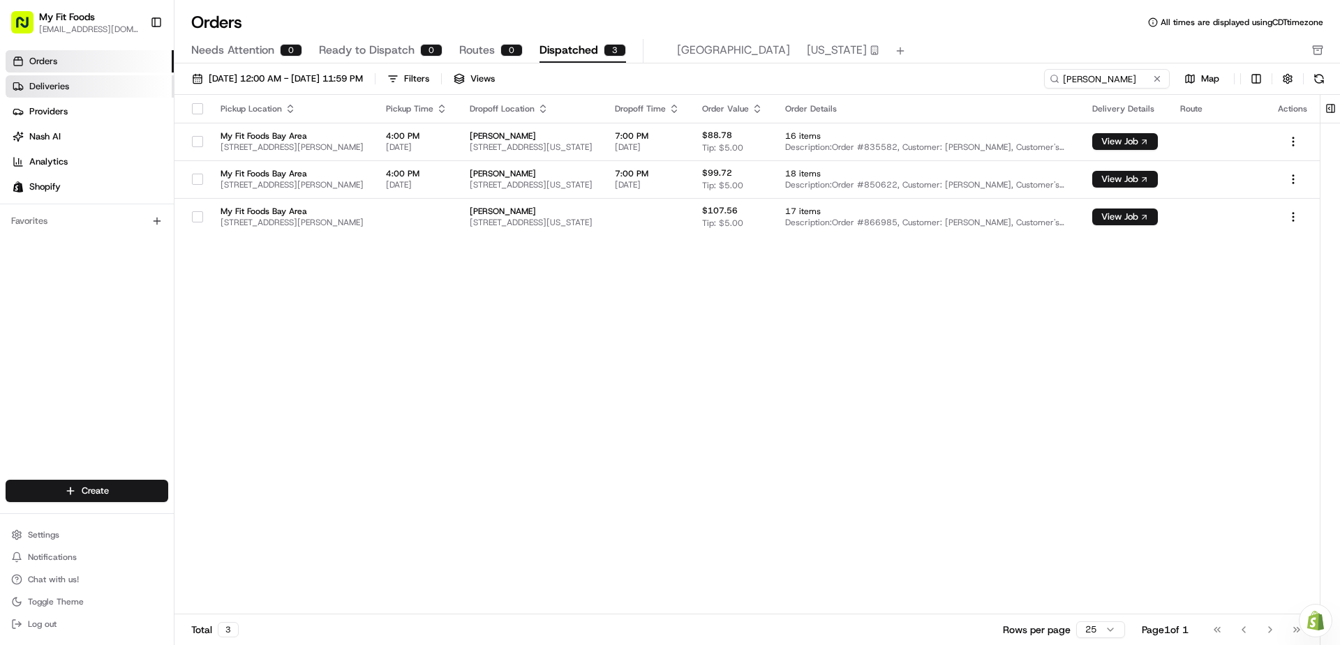
click at [61, 84] on span "Deliveries" at bounding box center [49, 86] width 40 height 13
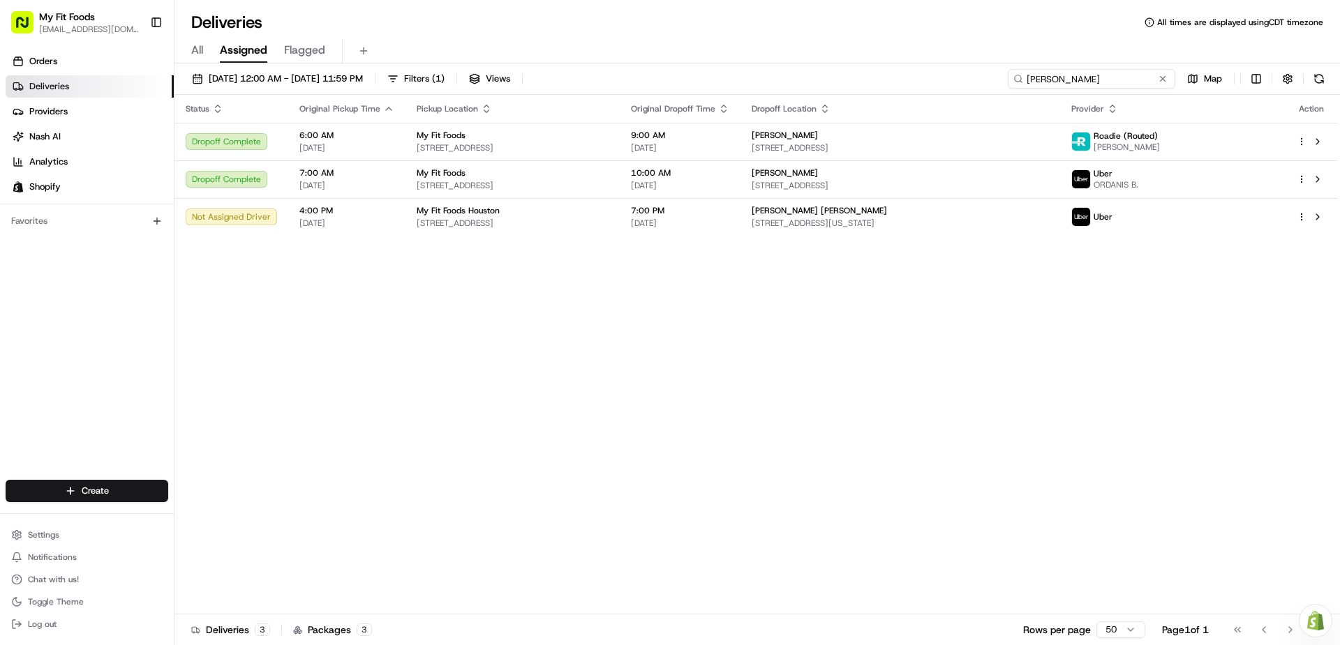
click at [1088, 82] on input "[PERSON_NAME]" at bounding box center [1090, 79] width 167 height 20
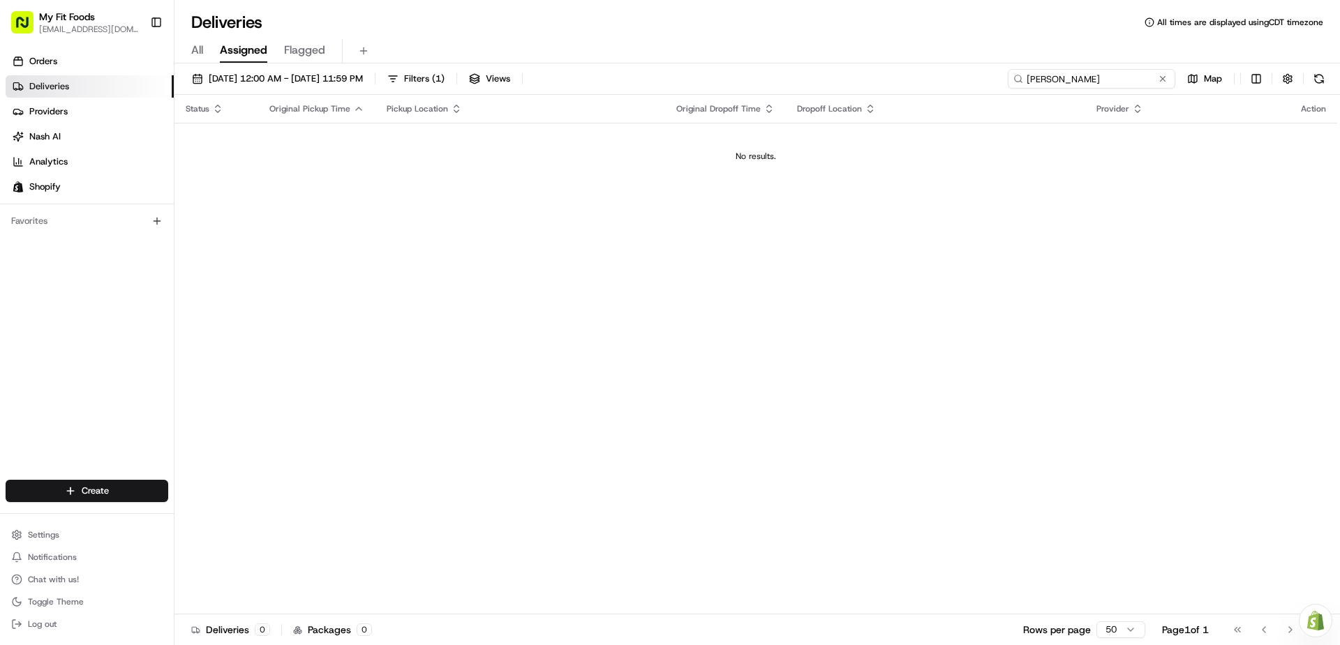
type input "[PERSON_NAME]"
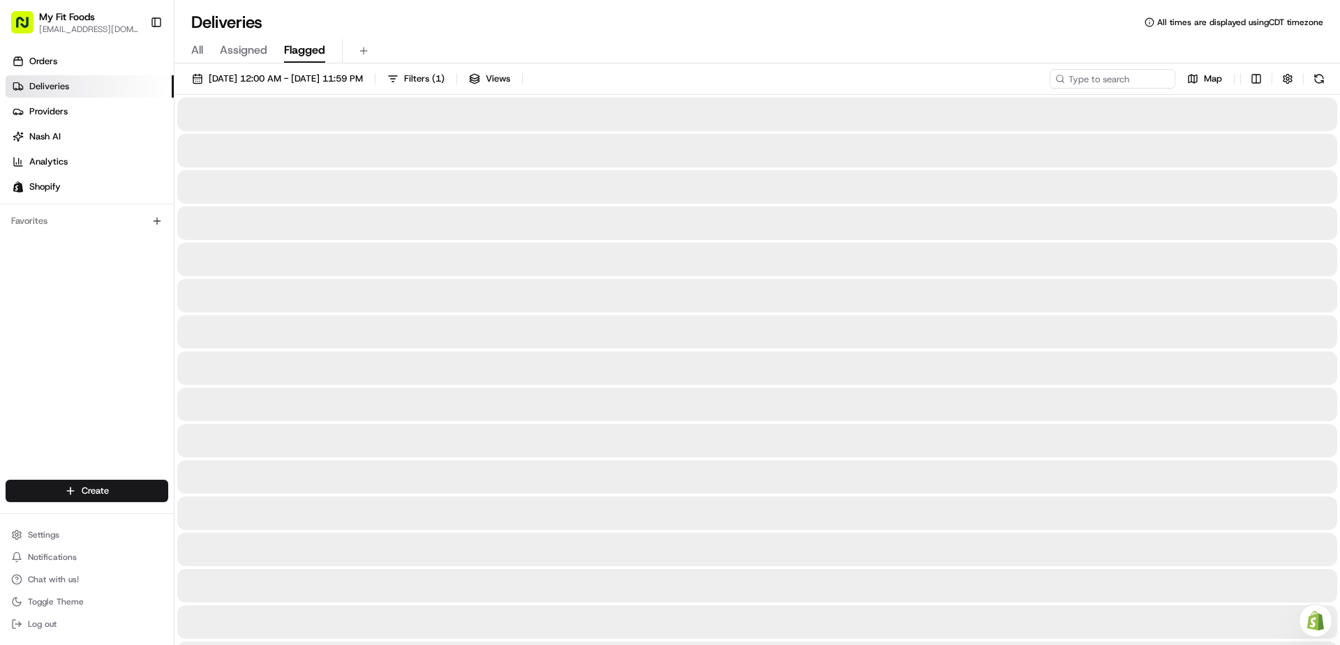
click at [299, 47] on span "Flagged" at bounding box center [304, 50] width 41 height 17
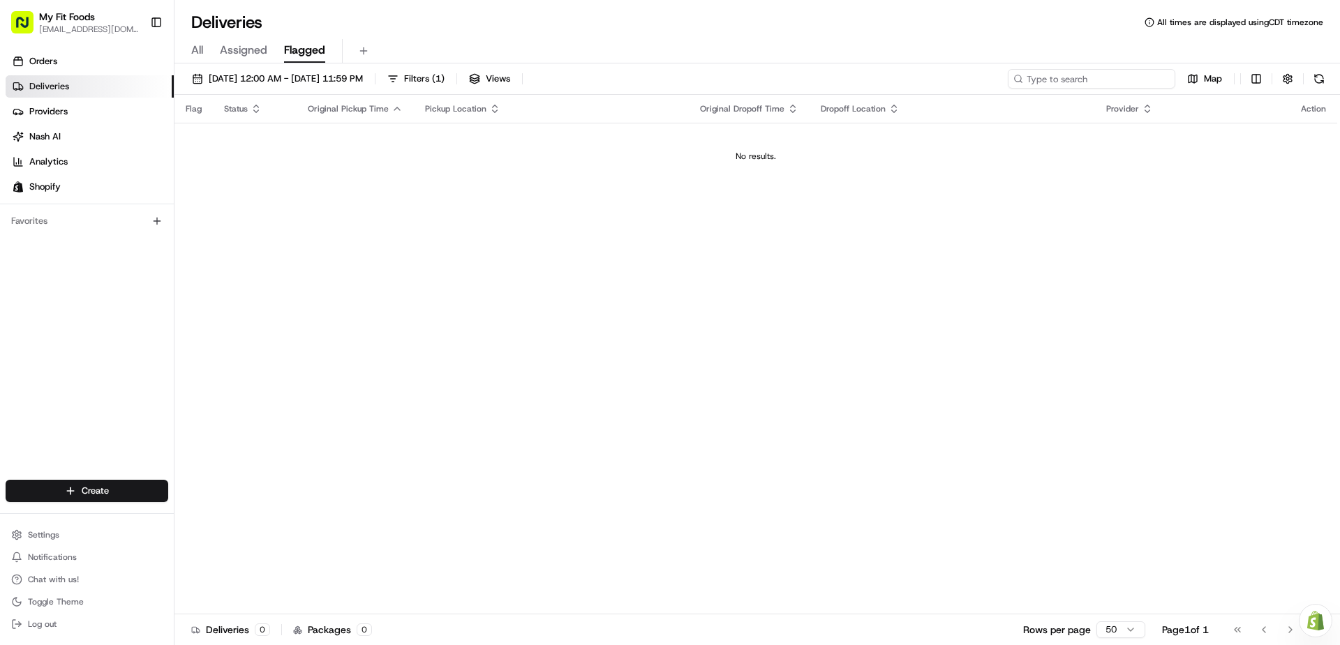
click at [1071, 82] on input at bounding box center [1090, 79] width 167 height 20
type input "davi"
click at [252, 53] on span "Assigned" at bounding box center [243, 50] width 47 height 17
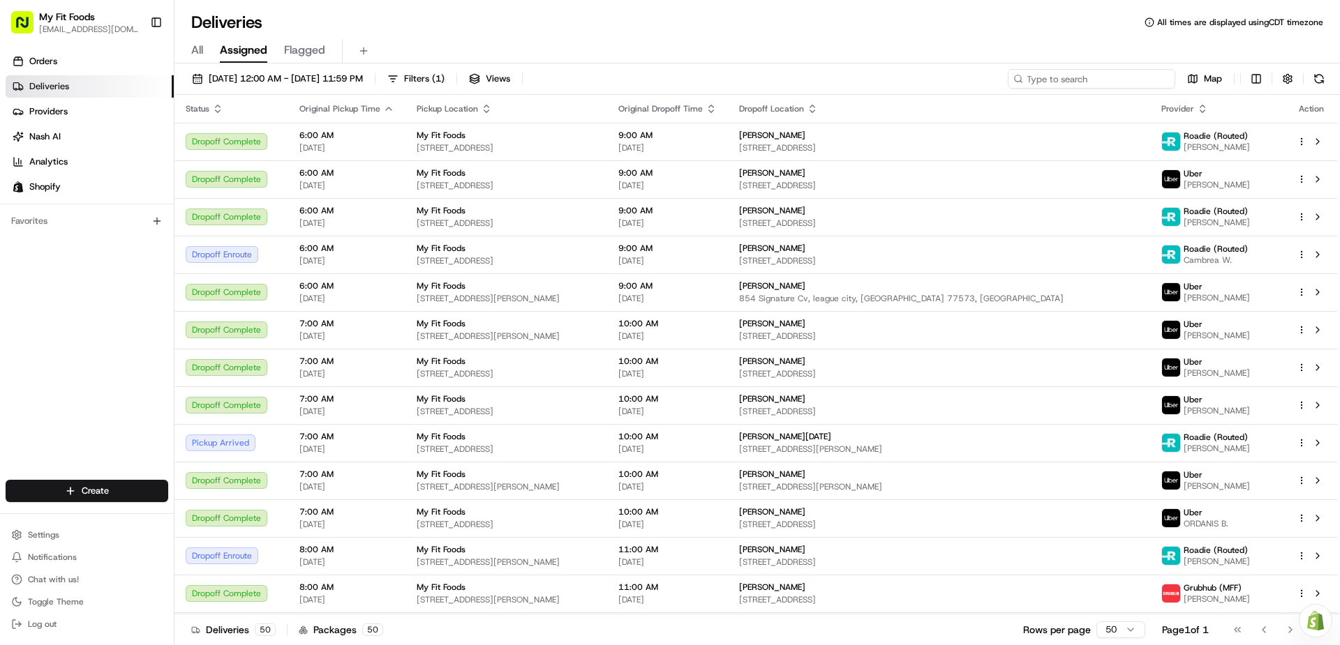
click at [1100, 77] on input at bounding box center [1090, 79] width 167 height 20
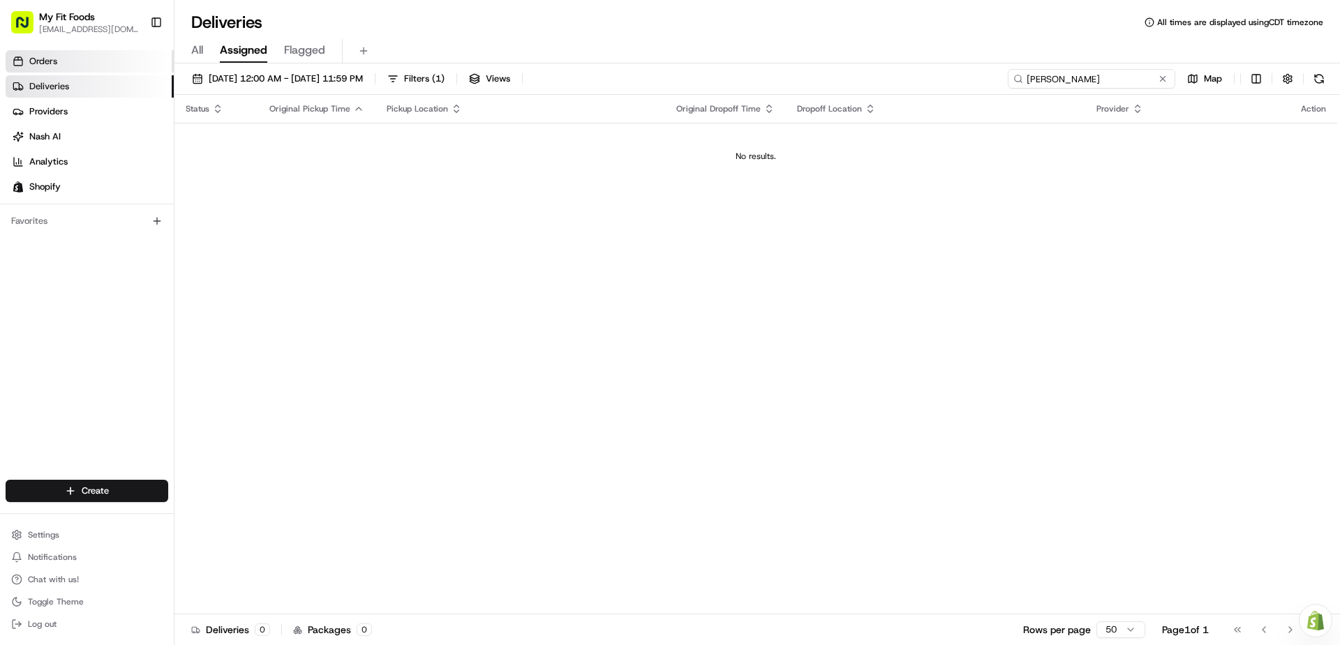
type input "[PERSON_NAME]"
click at [102, 55] on link "Orders" at bounding box center [90, 61] width 168 height 22
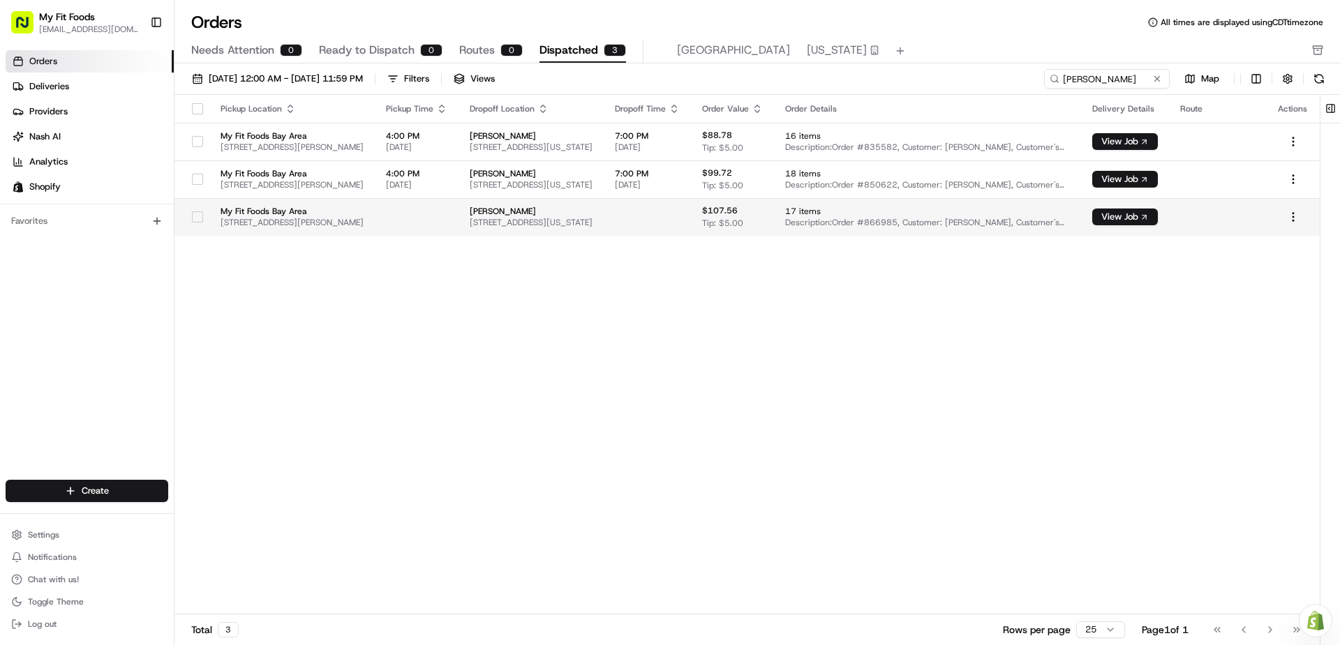
click at [375, 220] on td "My Fit Foods Bay Area [STREET_ADDRESS][PERSON_NAME]" at bounding box center [291, 217] width 165 height 38
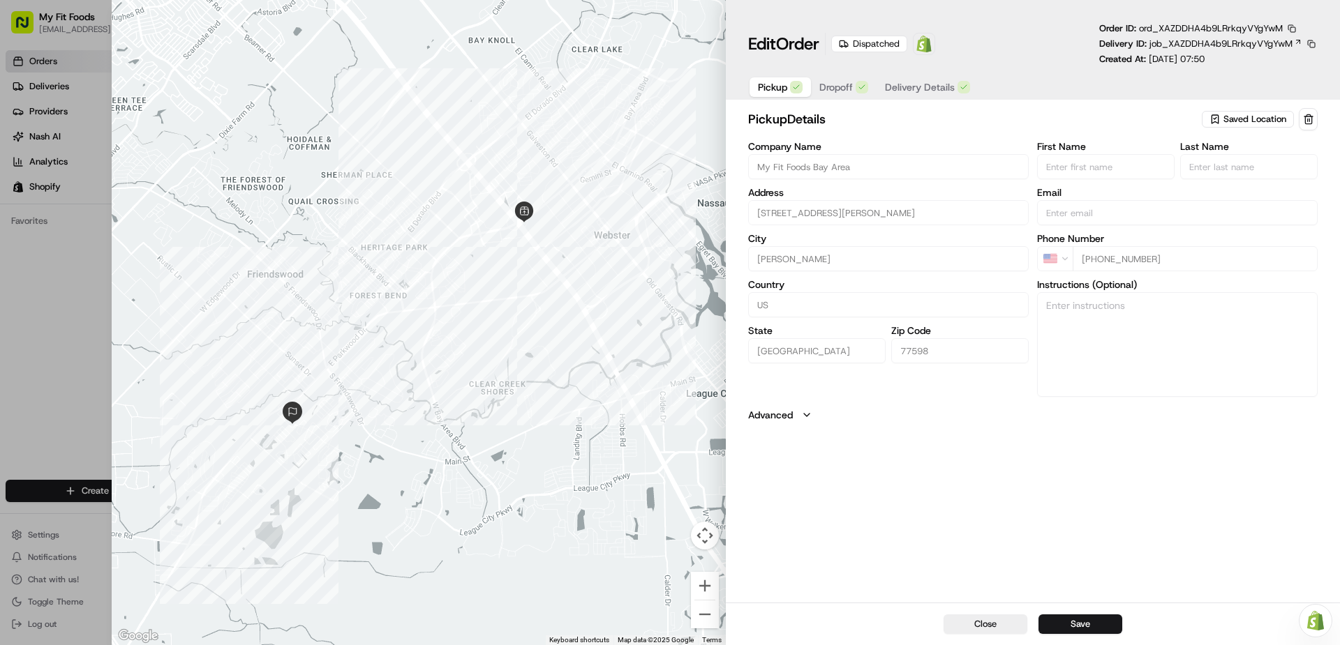
click at [920, 82] on span "Delivery Details" at bounding box center [920, 87] width 70 height 14
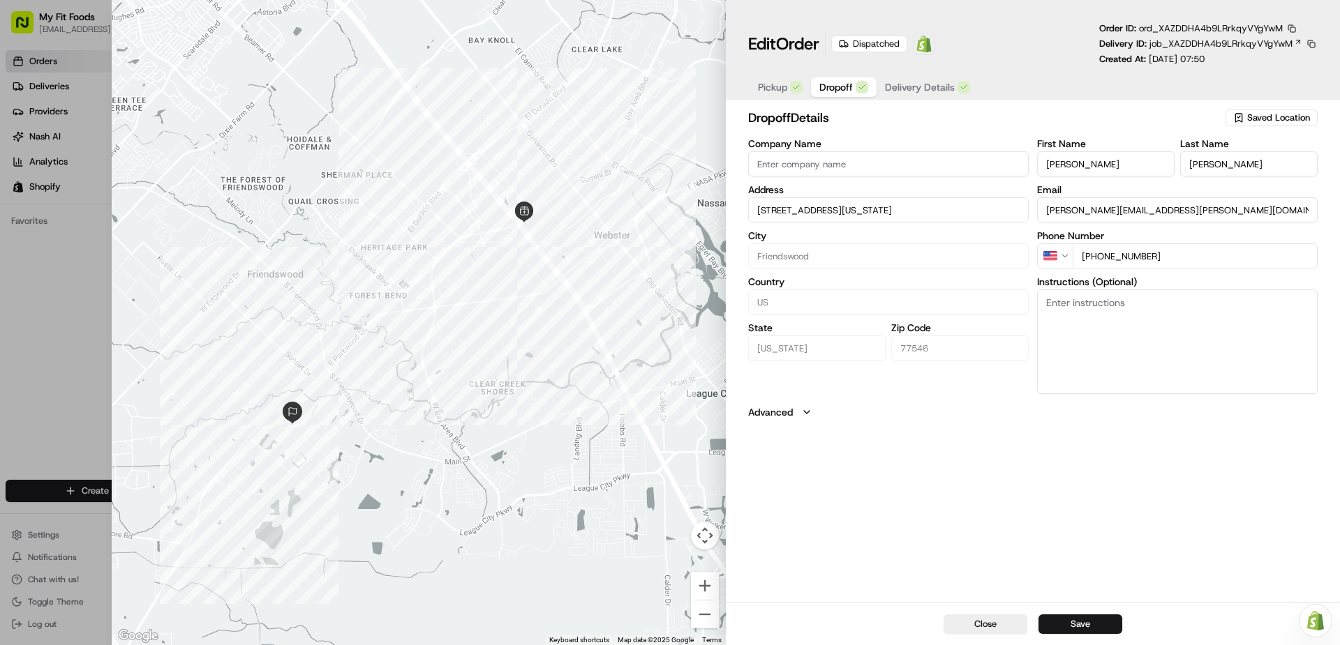
click at [848, 89] on span "Dropoff" at bounding box center [835, 87] width 33 height 14
click at [923, 81] on span "Delivery Details" at bounding box center [920, 87] width 70 height 14
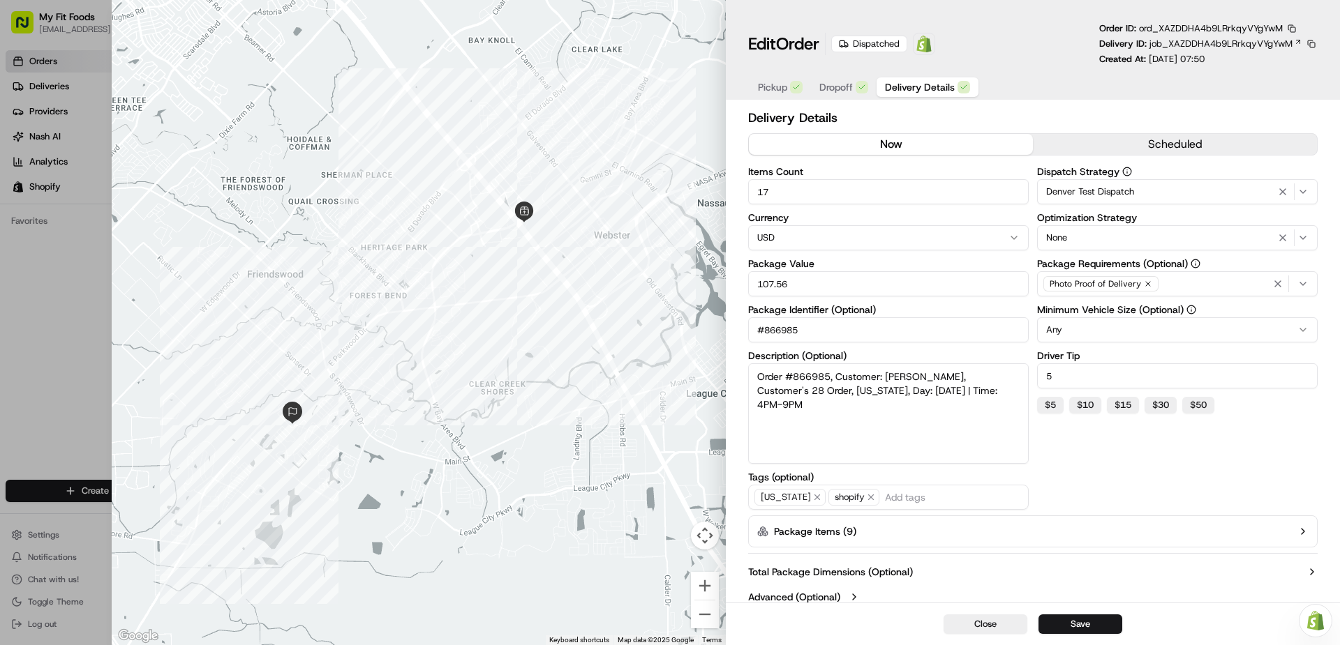
click at [274, 216] on div at bounding box center [419, 322] width 614 height 645
type input "1"
click at [51, 61] on div at bounding box center [670, 322] width 1340 height 645
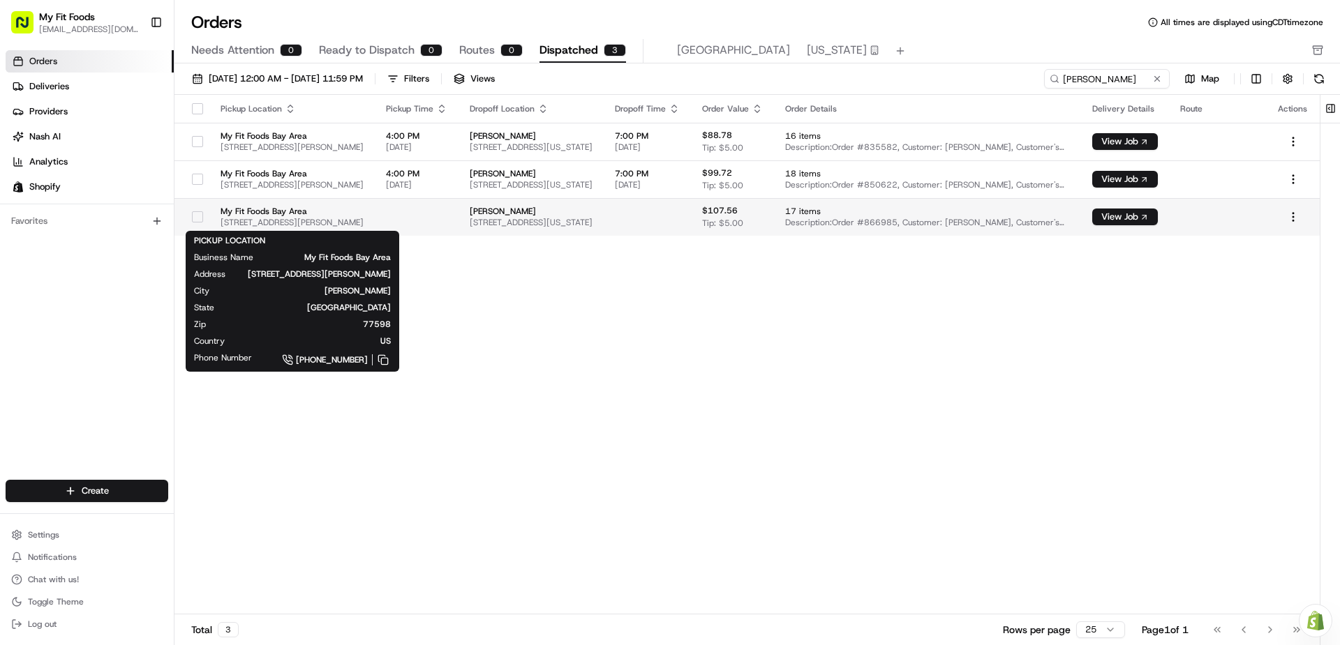
click at [339, 219] on span "[STREET_ADDRESS][PERSON_NAME]" at bounding box center [291, 222] width 143 height 11
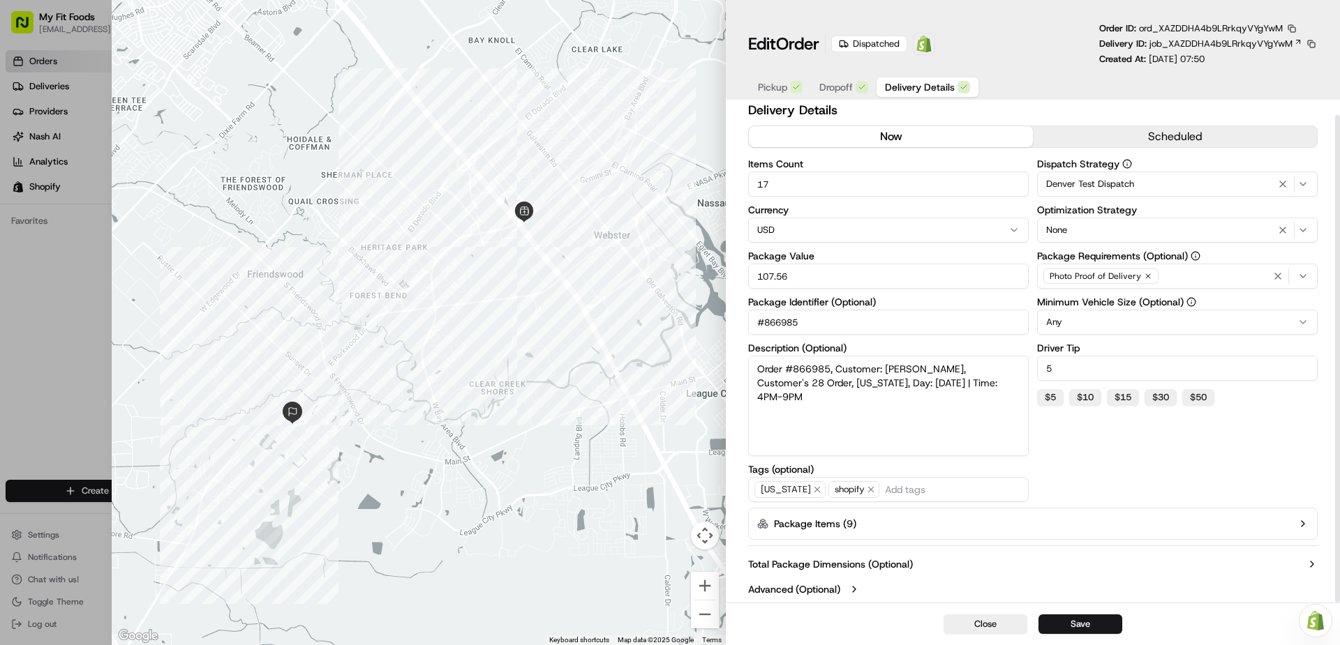
scroll to position [10, 0]
